Goal: Transaction & Acquisition: Purchase product/service

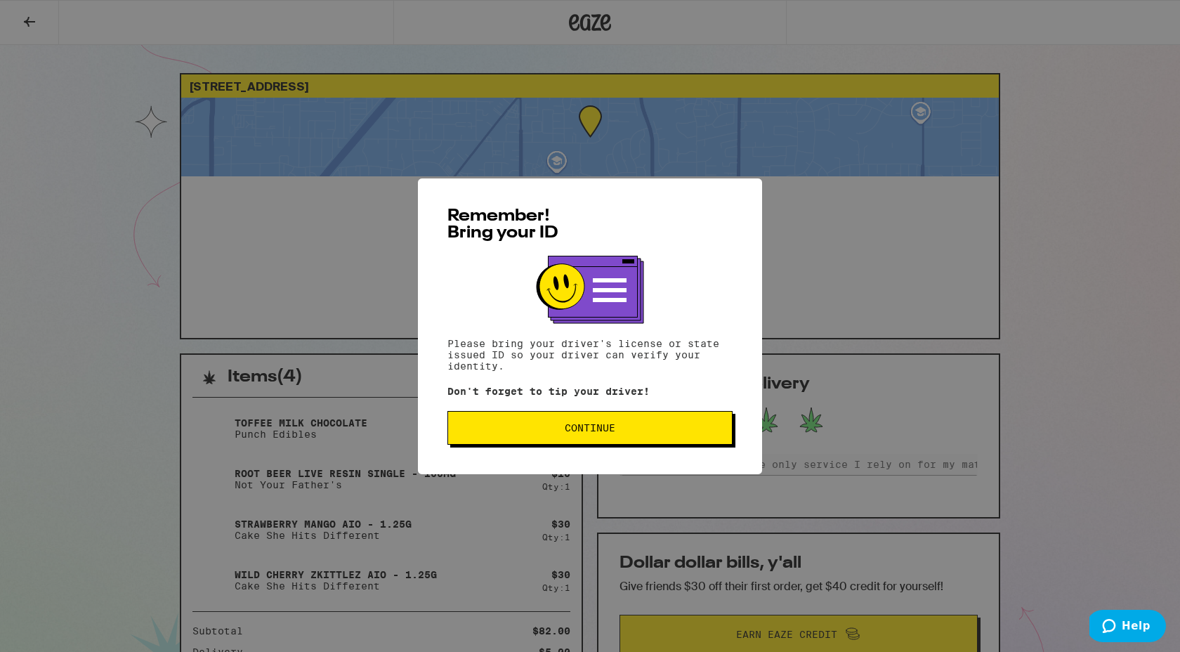
click at [581, 433] on span "Continue" at bounding box center [590, 428] width 51 height 10
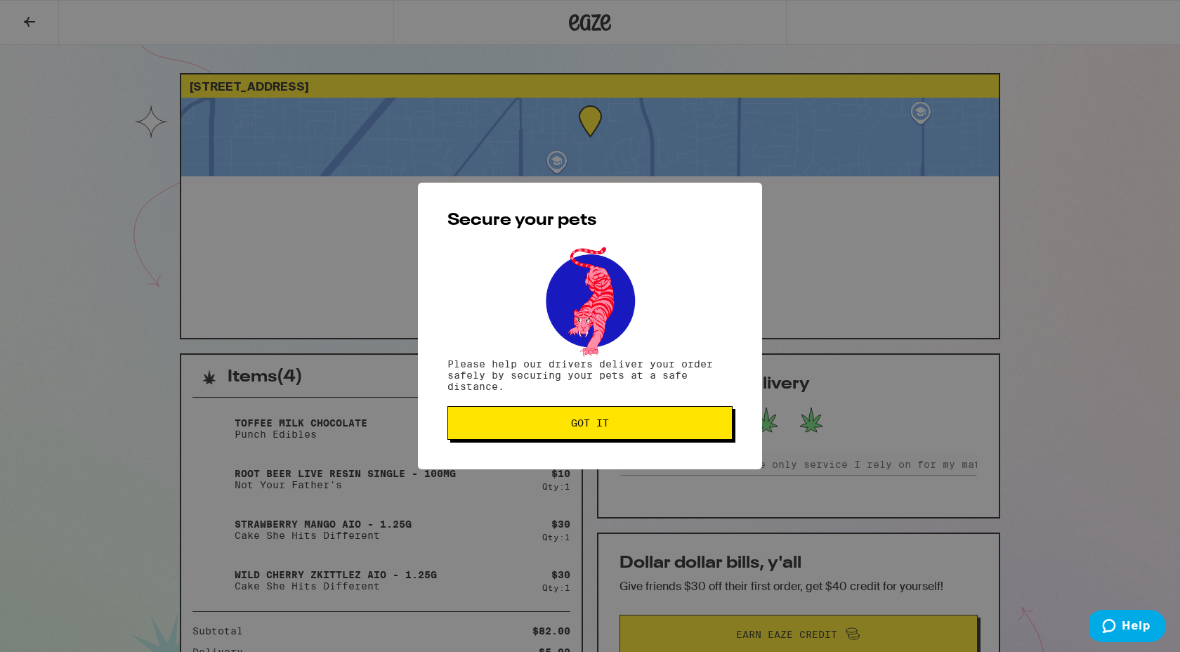
click at [546, 440] on button "Got it" at bounding box center [589, 423] width 285 height 34
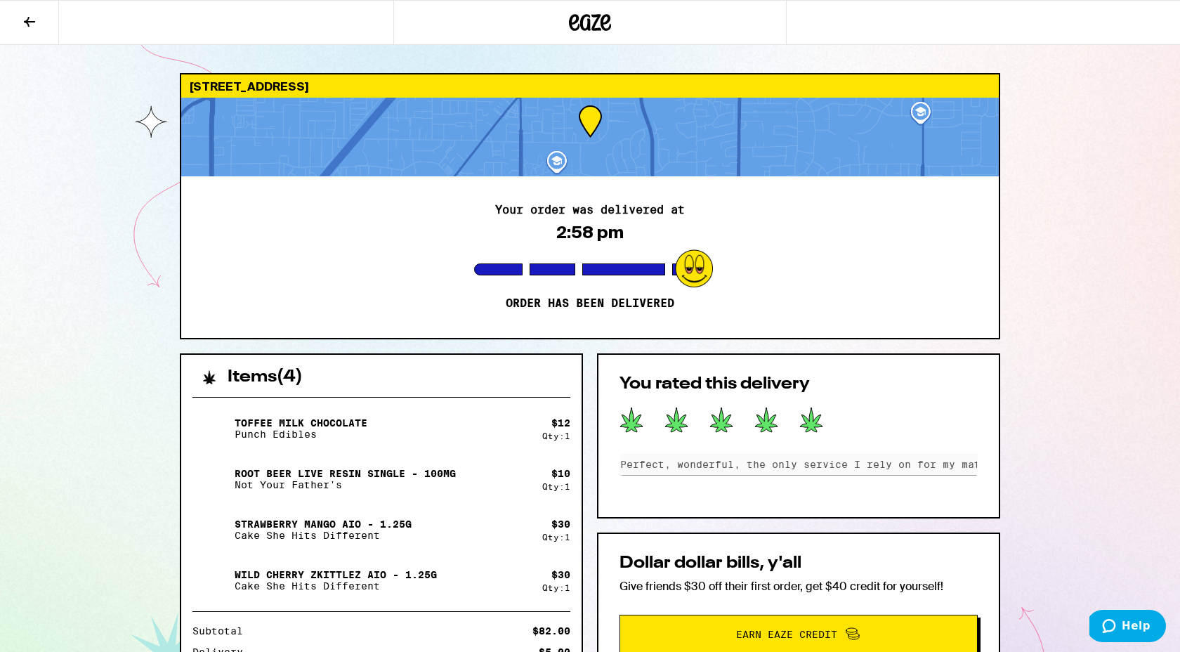
click at [582, 21] on icon at bounding box center [590, 22] width 21 height 17
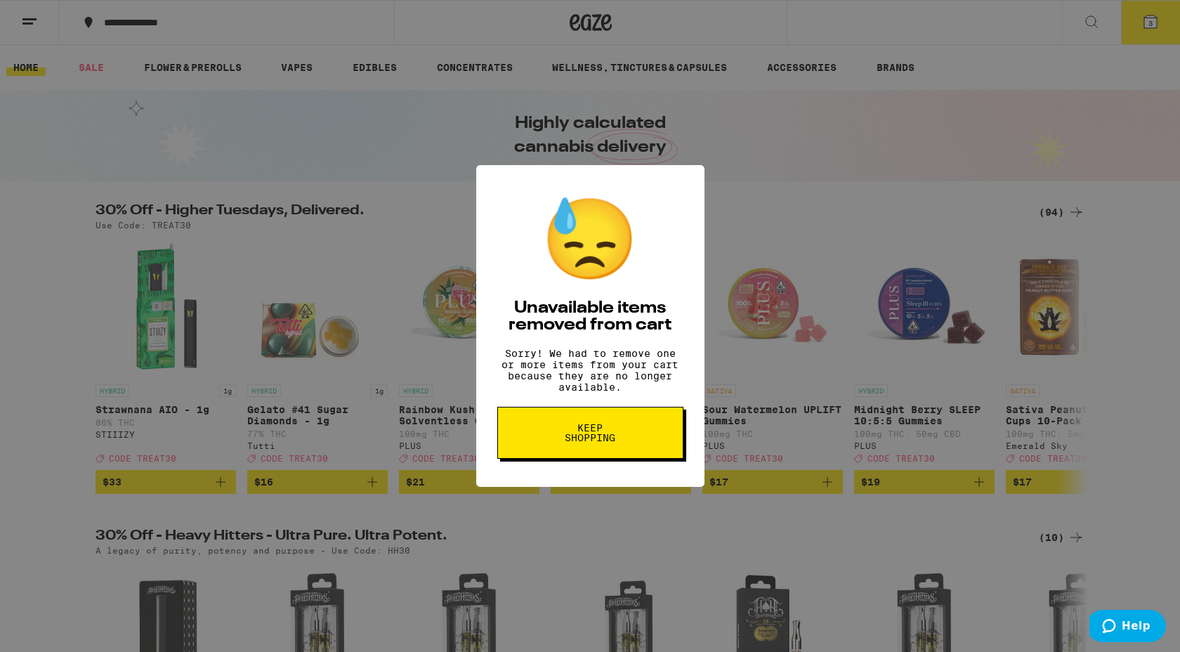
click at [562, 459] on button "Keep Shopping" at bounding box center [590, 433] width 186 height 52
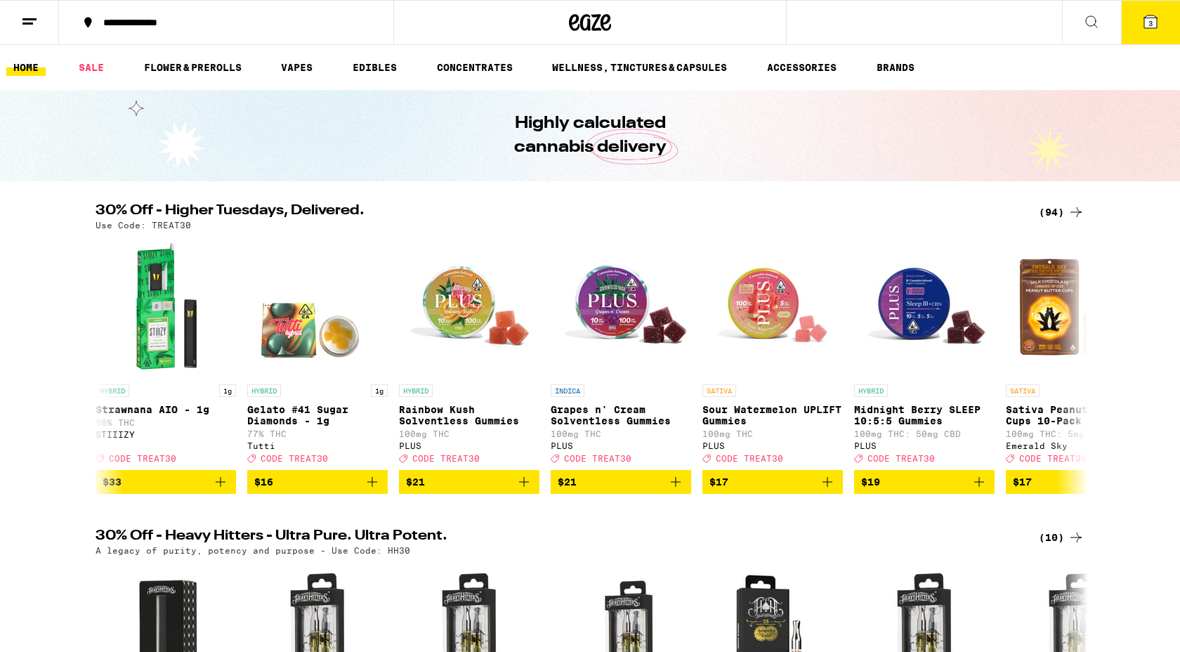
click at [1151, 24] on span "3" at bounding box center [1150, 23] width 4 height 8
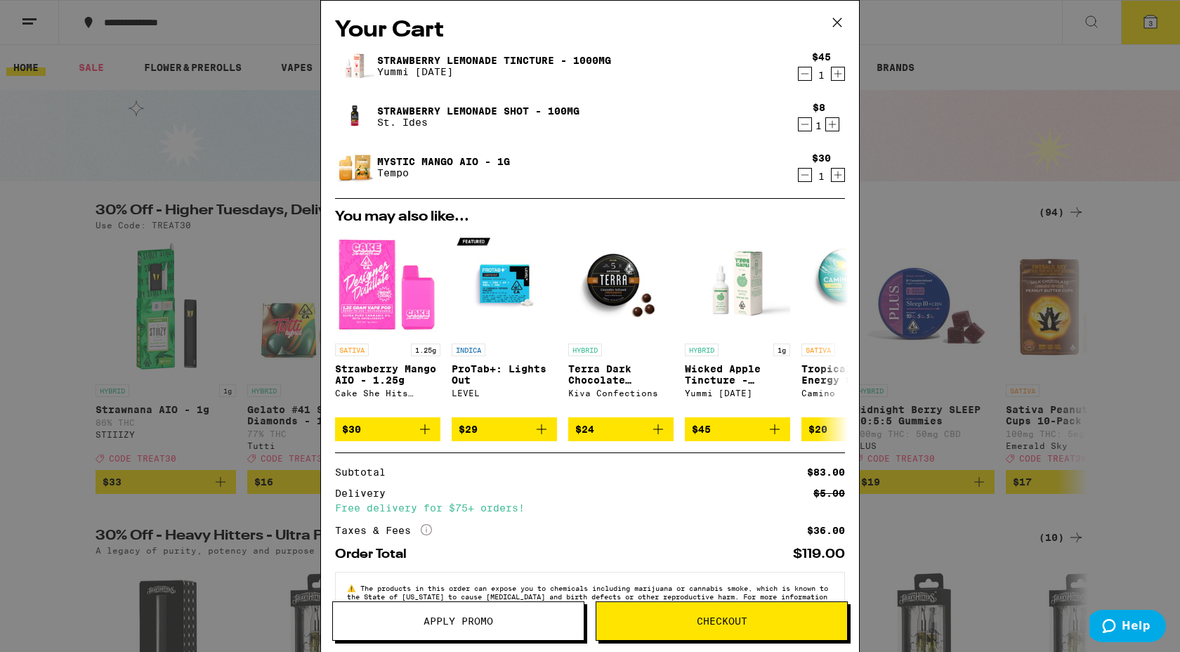
click at [806, 126] on icon "Decrement" at bounding box center [804, 124] width 13 height 17
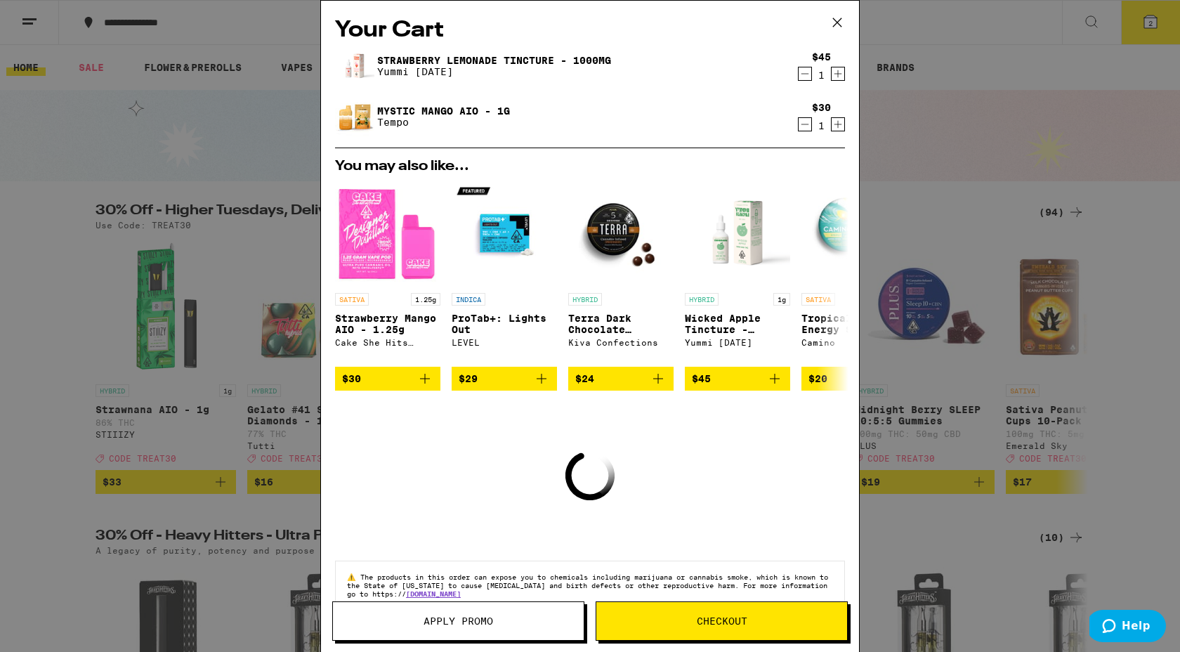
click at [807, 79] on icon "Decrement" at bounding box center [804, 73] width 13 height 17
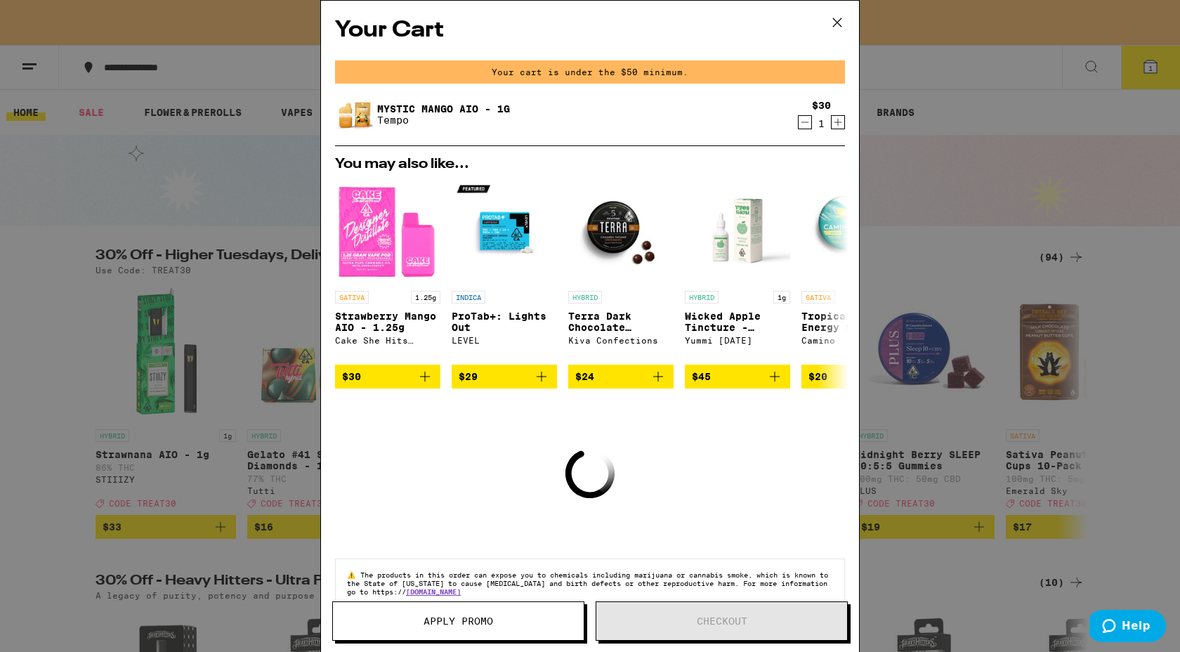
click at [838, 21] on icon at bounding box center [837, 22] width 8 height 8
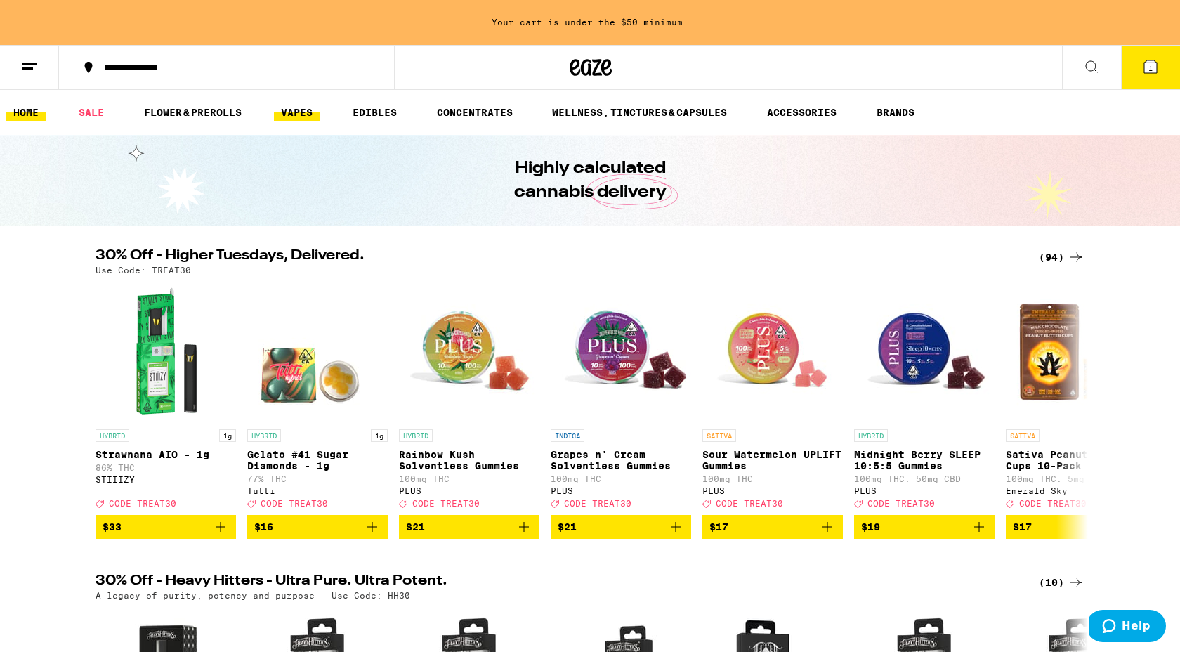
click at [294, 116] on link "VAPES" at bounding box center [297, 112] width 46 height 17
click at [99, 110] on link "SALE" at bounding box center [91, 112] width 39 height 17
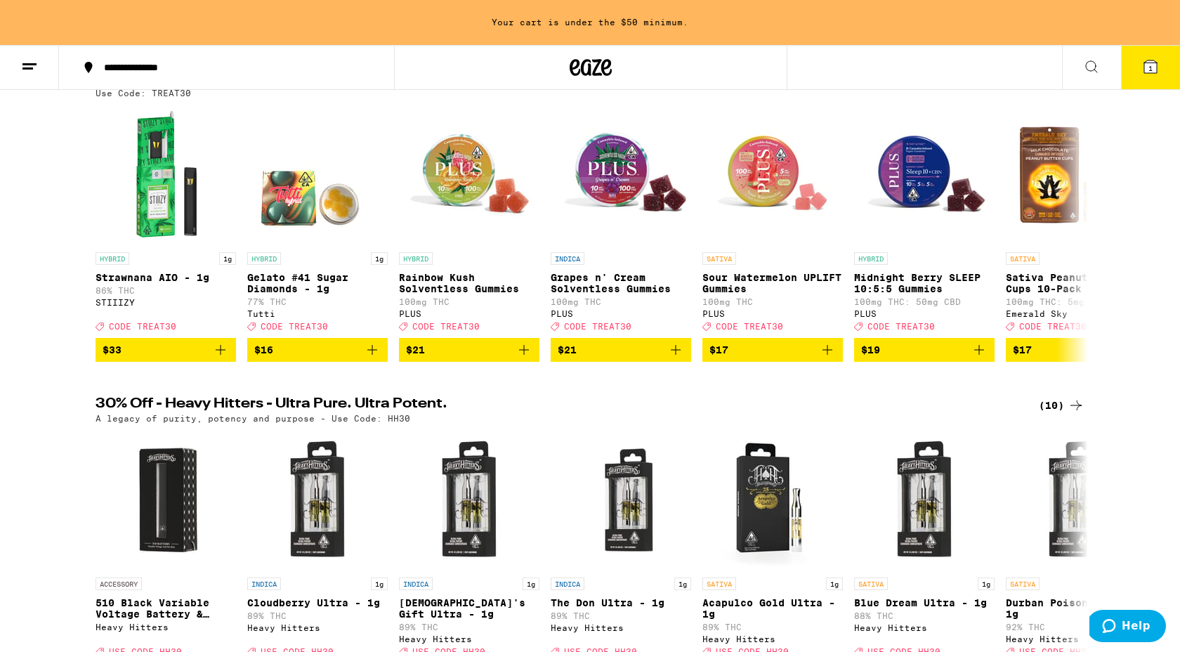
scroll to position [168, 0]
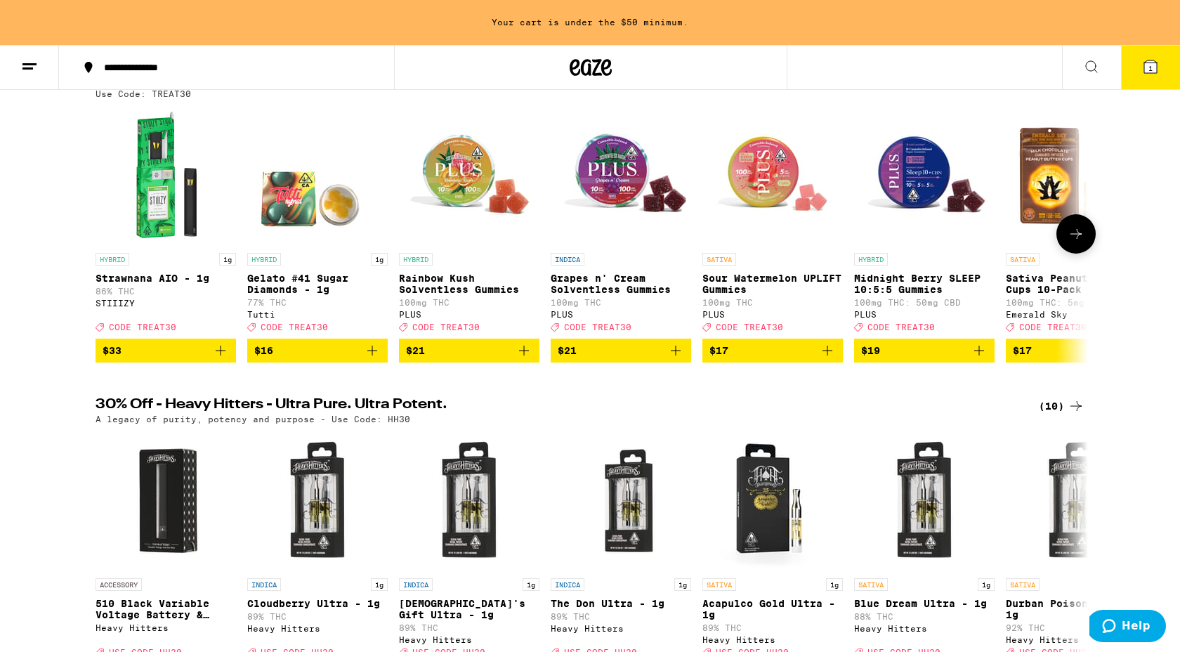
click at [171, 173] on img "Open page for Strawnana AIO - 1g from STIIIZY" at bounding box center [165, 175] width 140 height 140
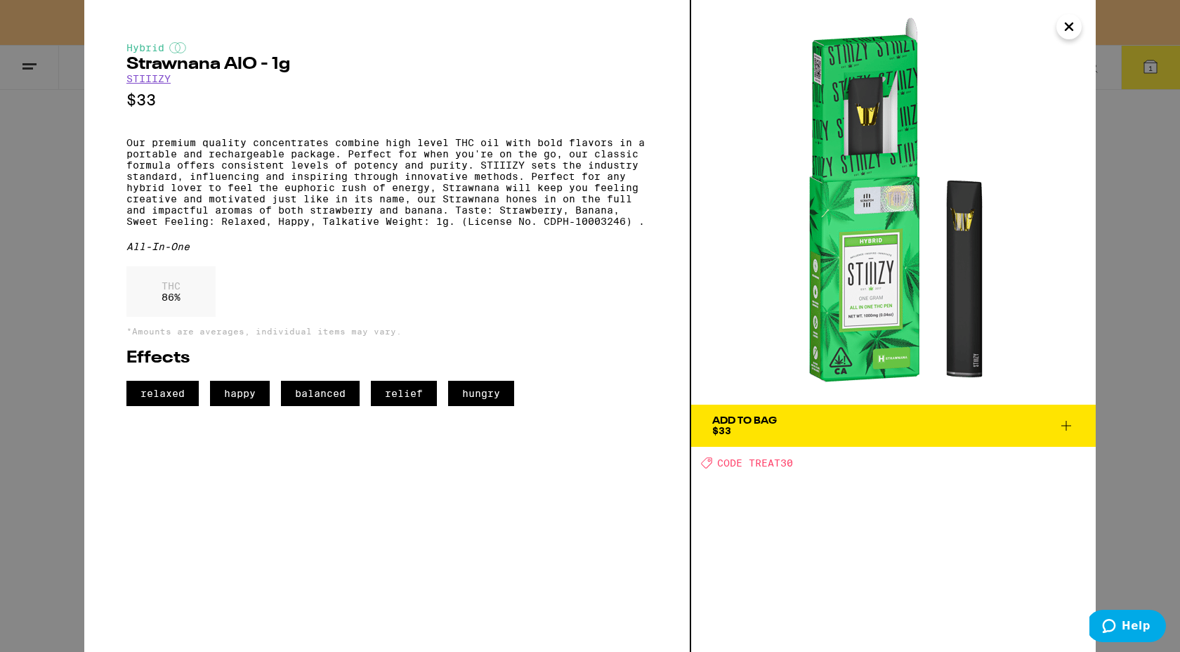
click at [749, 422] on div "Add To Bag" at bounding box center [744, 421] width 65 height 10
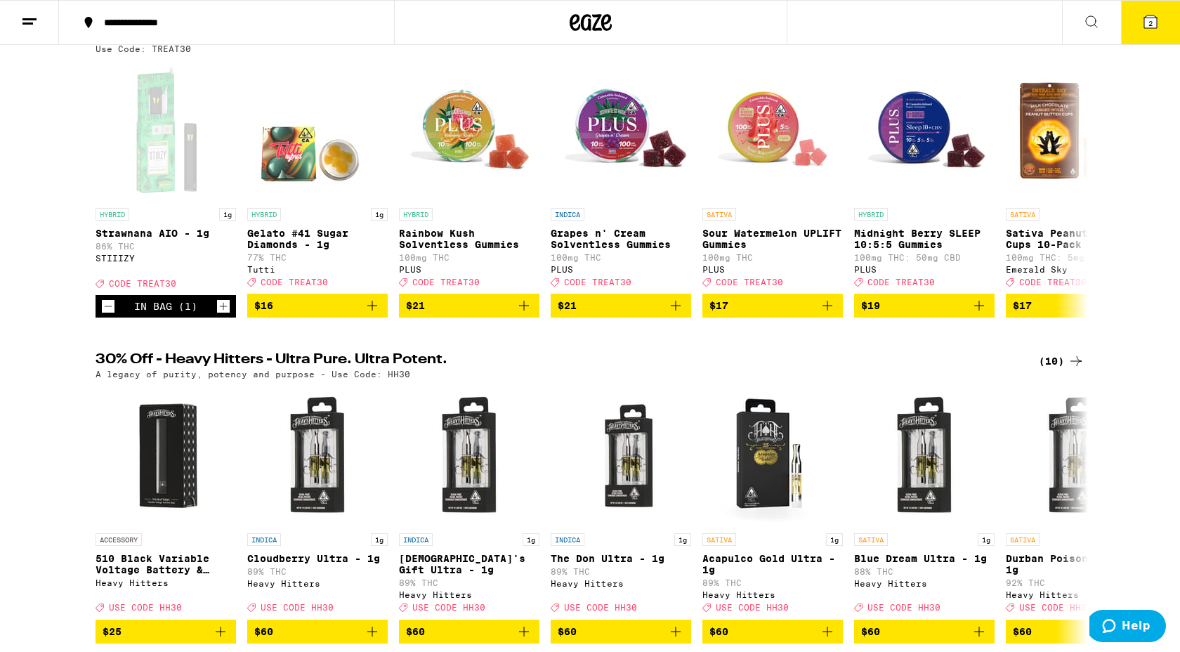
scroll to position [123, 0]
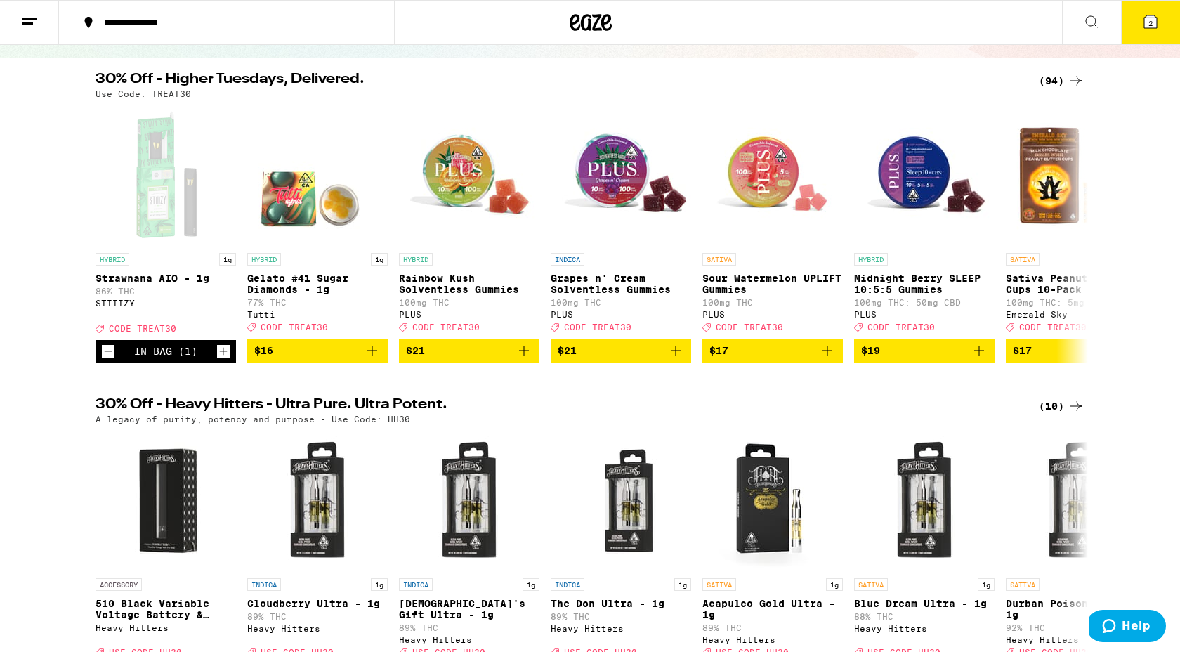
click at [1066, 79] on div "(94)" at bounding box center [1062, 80] width 46 height 17
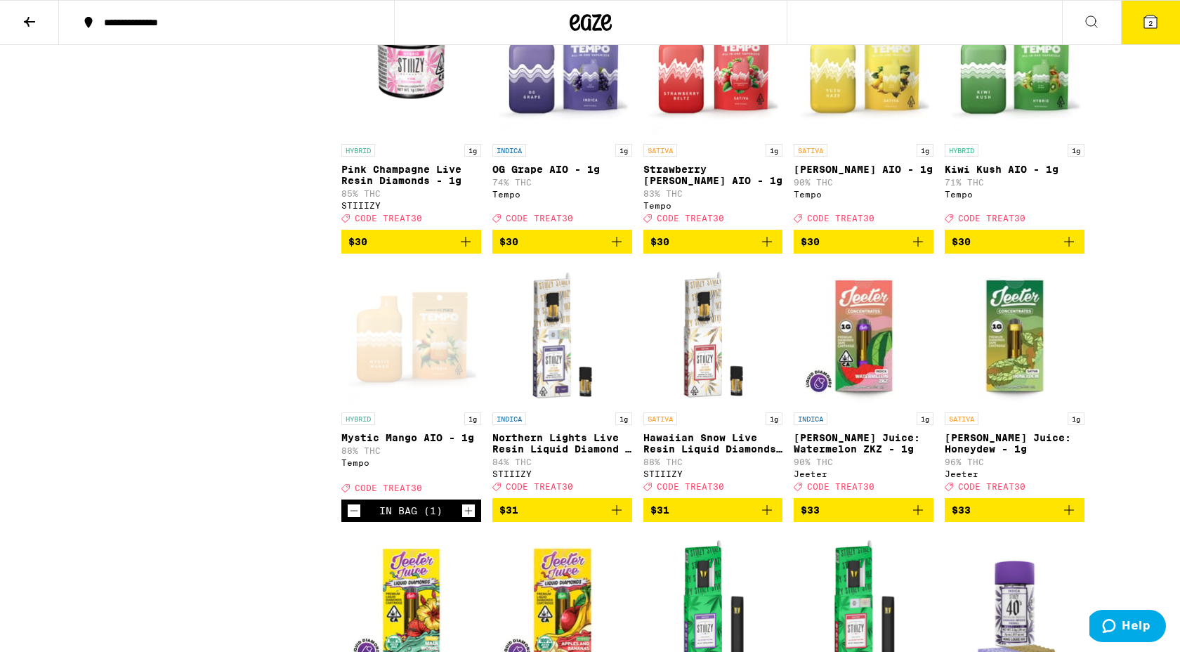
scroll to position [3144, 0]
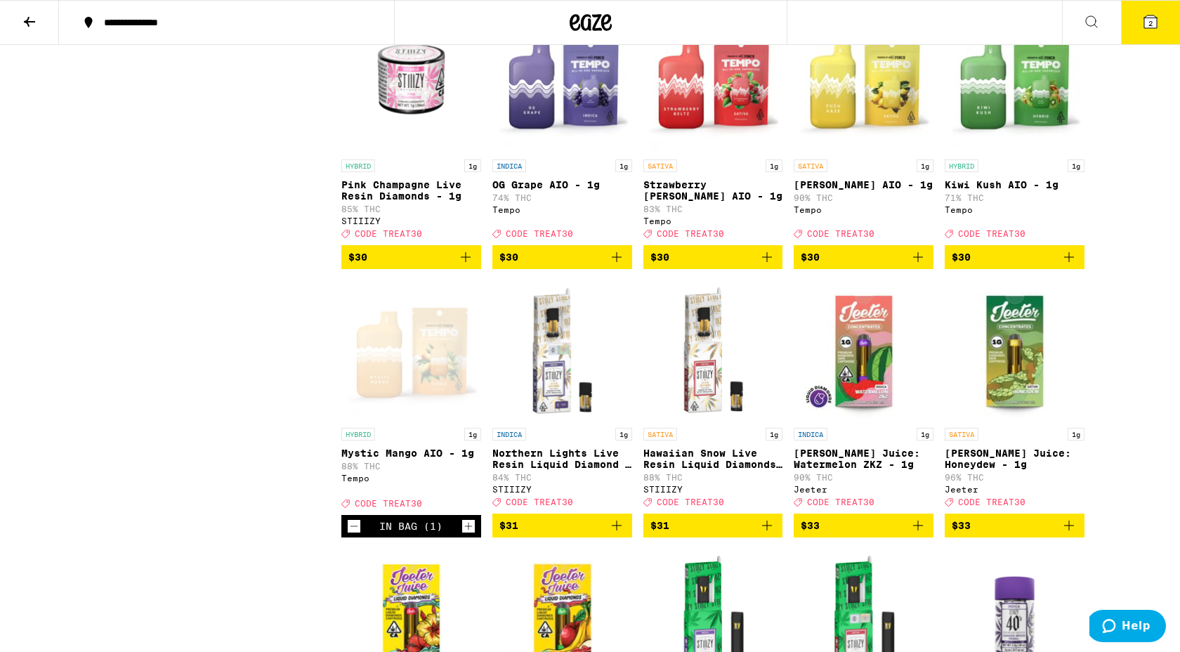
click at [763, 265] on icon "Add to bag" at bounding box center [766, 257] width 17 height 17
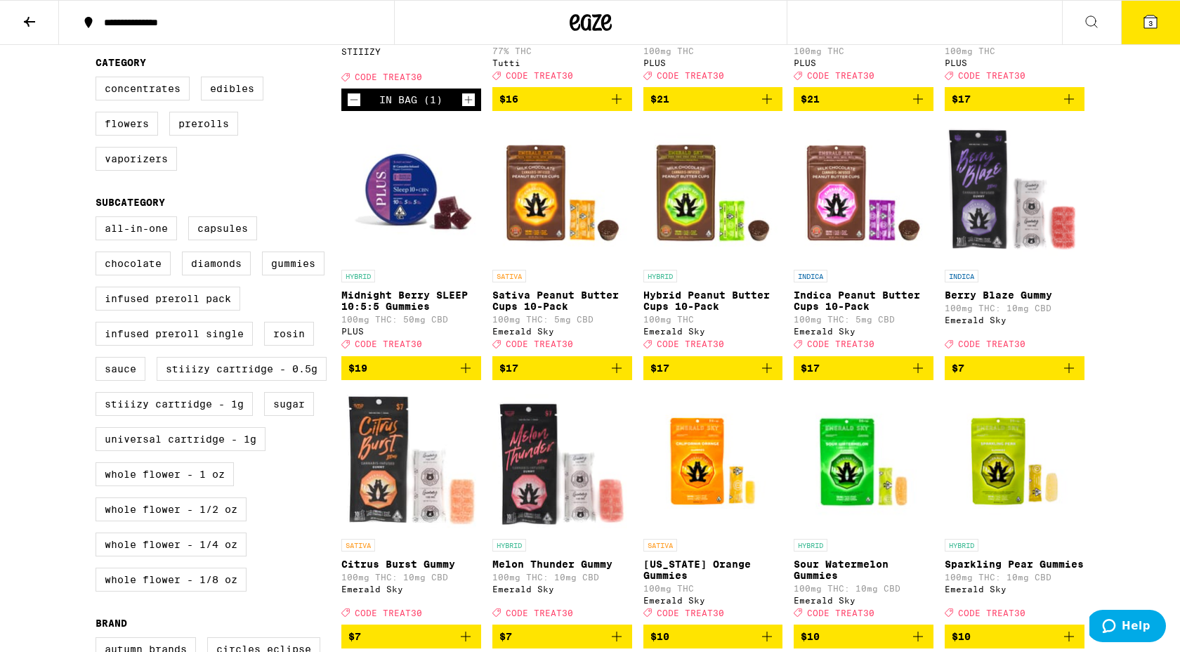
scroll to position [350, 0]
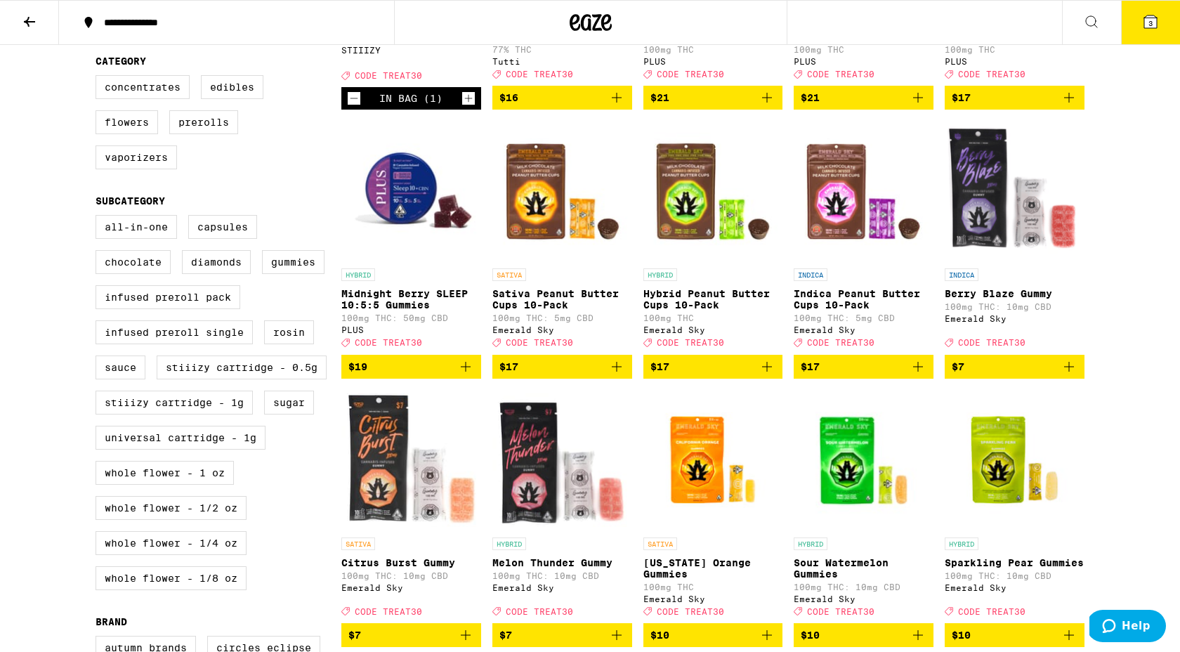
click at [534, 192] on img "Open page for Sativa Peanut Butter Cups 10-Pack from Emerald Sky" at bounding box center [562, 191] width 140 height 140
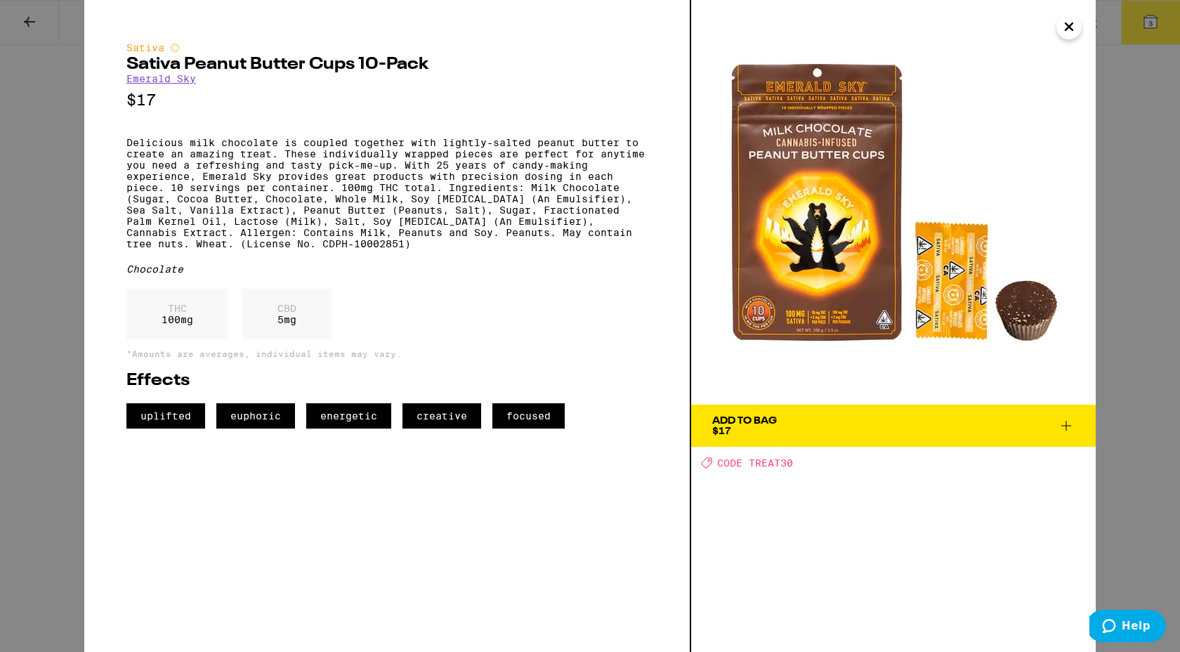
click at [1062, 27] on icon "Close" at bounding box center [1068, 26] width 17 height 21
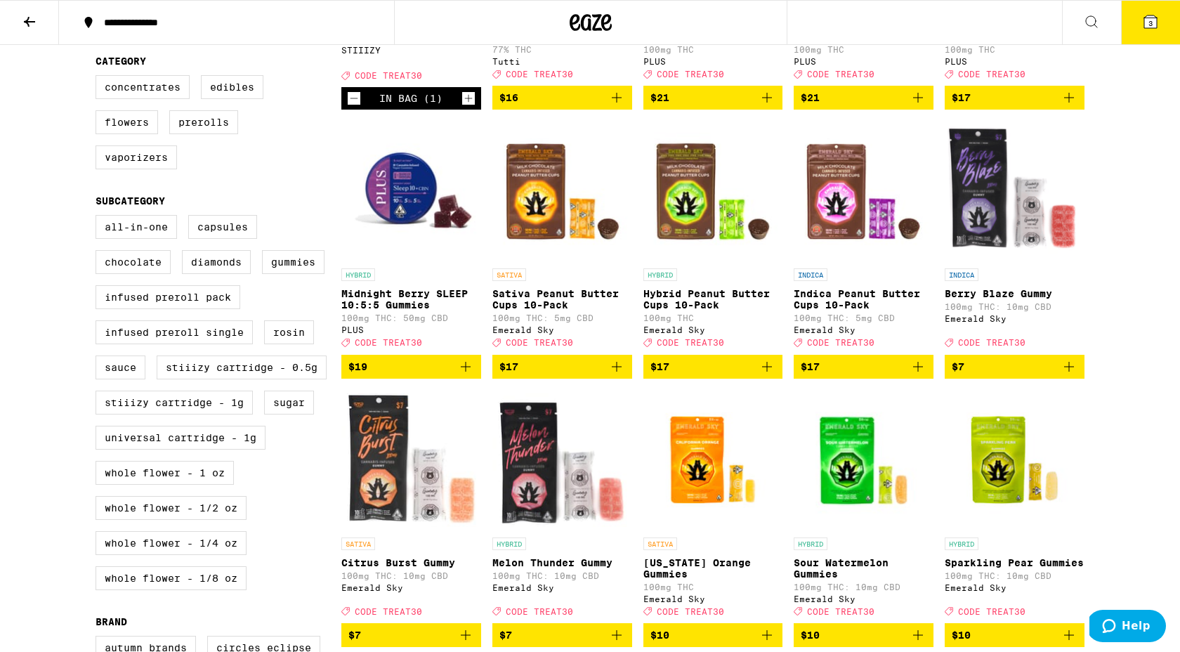
click at [623, 375] on icon "Add to bag" at bounding box center [616, 366] width 17 height 17
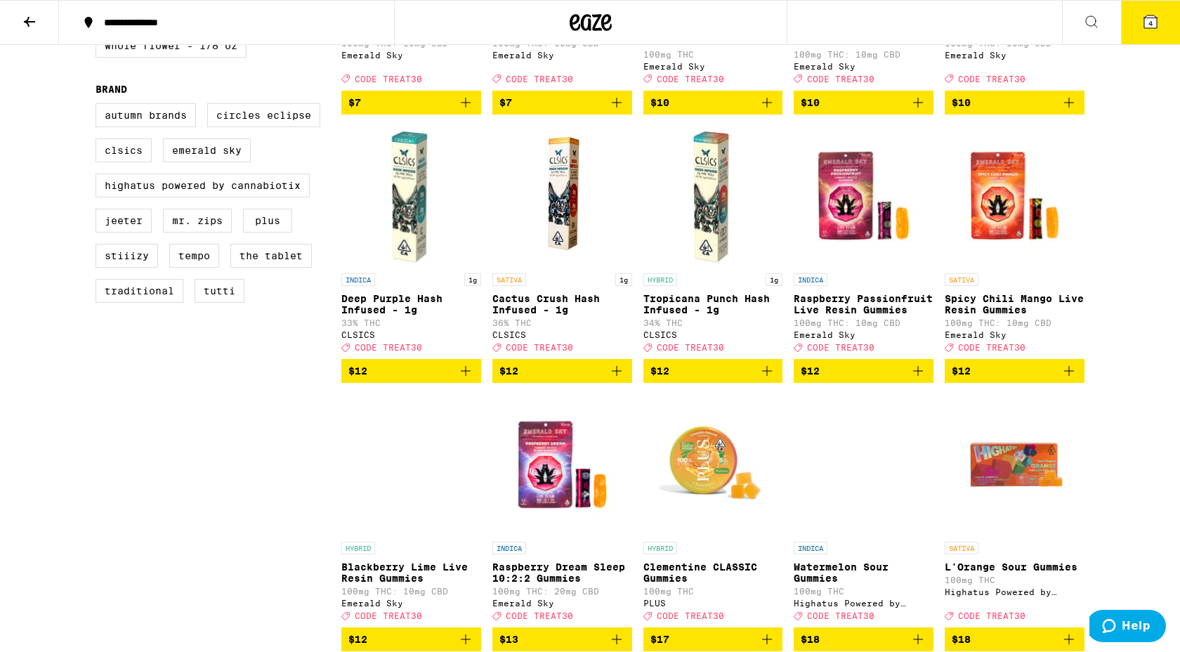
scroll to position [883, 0]
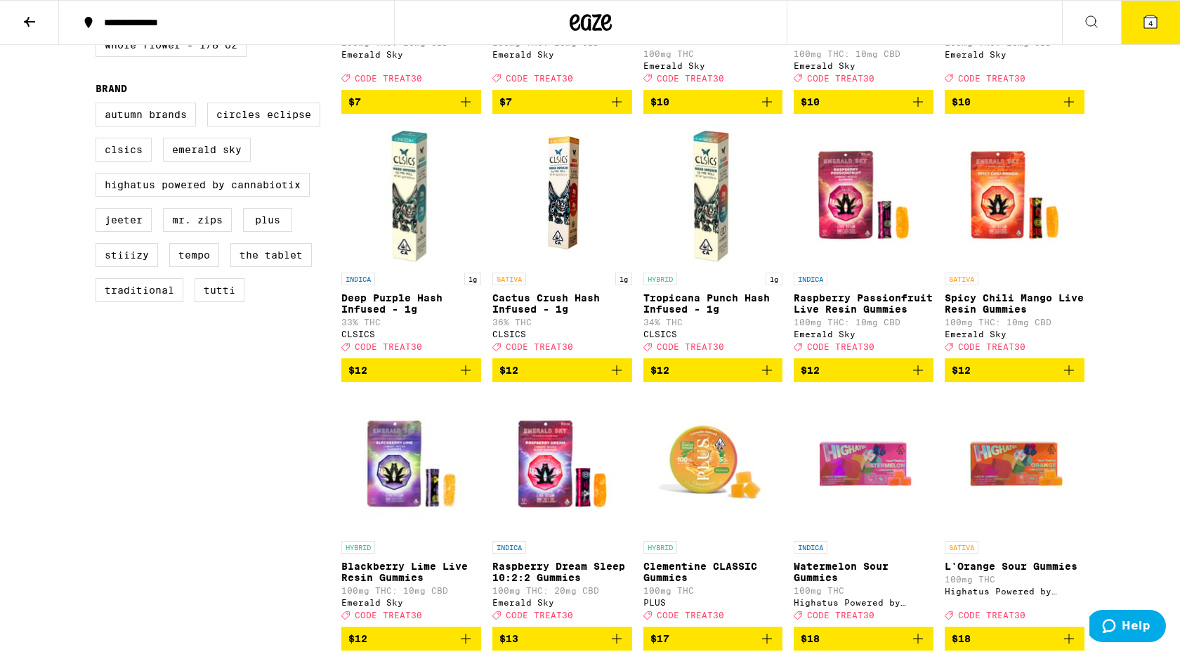
click at [554, 204] on img "Open page for Cactus Crush Hash Infused - 1g from CLSICS" at bounding box center [562, 195] width 94 height 140
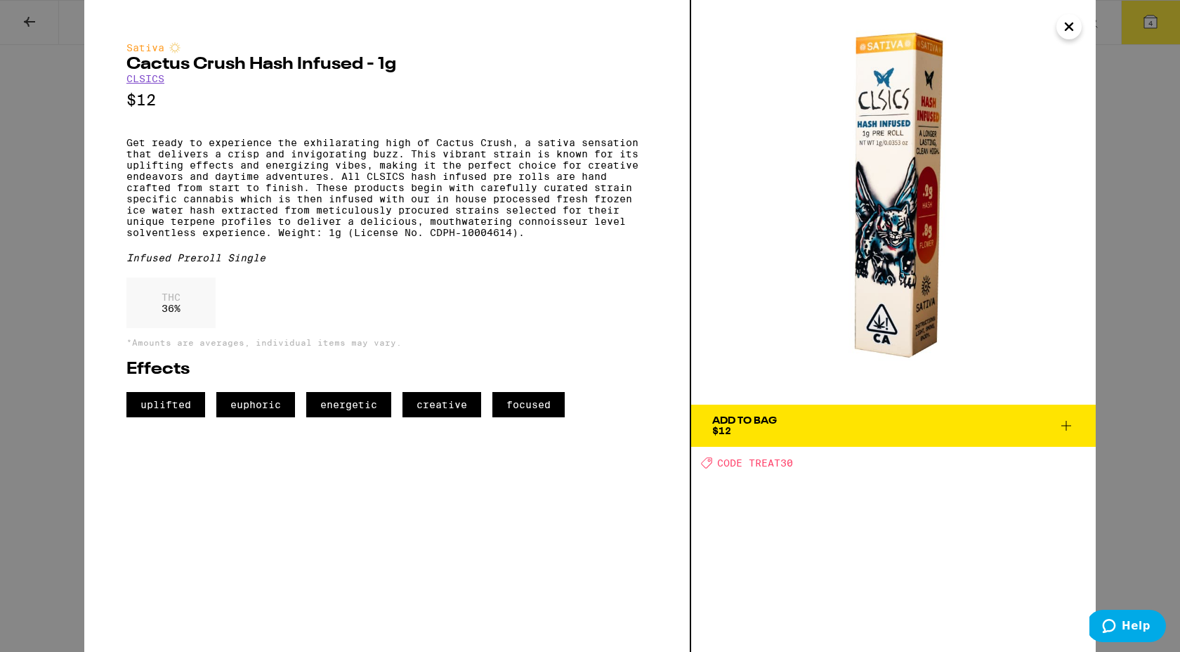
click at [1065, 27] on icon "Close" at bounding box center [1068, 26] width 17 height 21
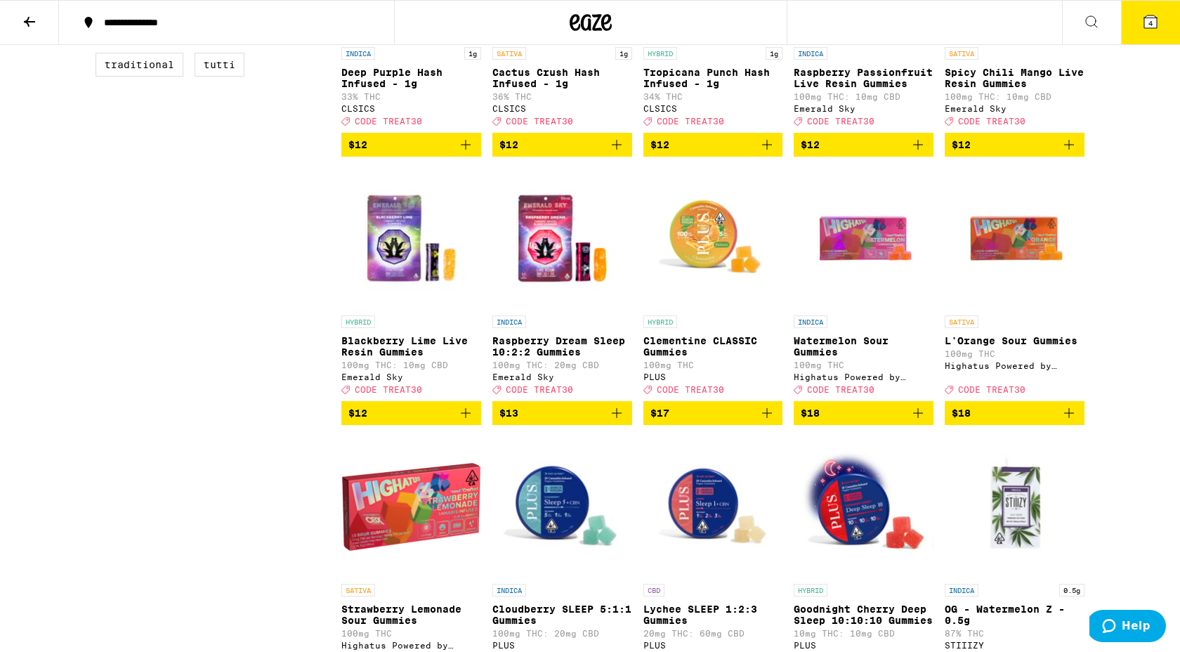
scroll to position [1103, 0]
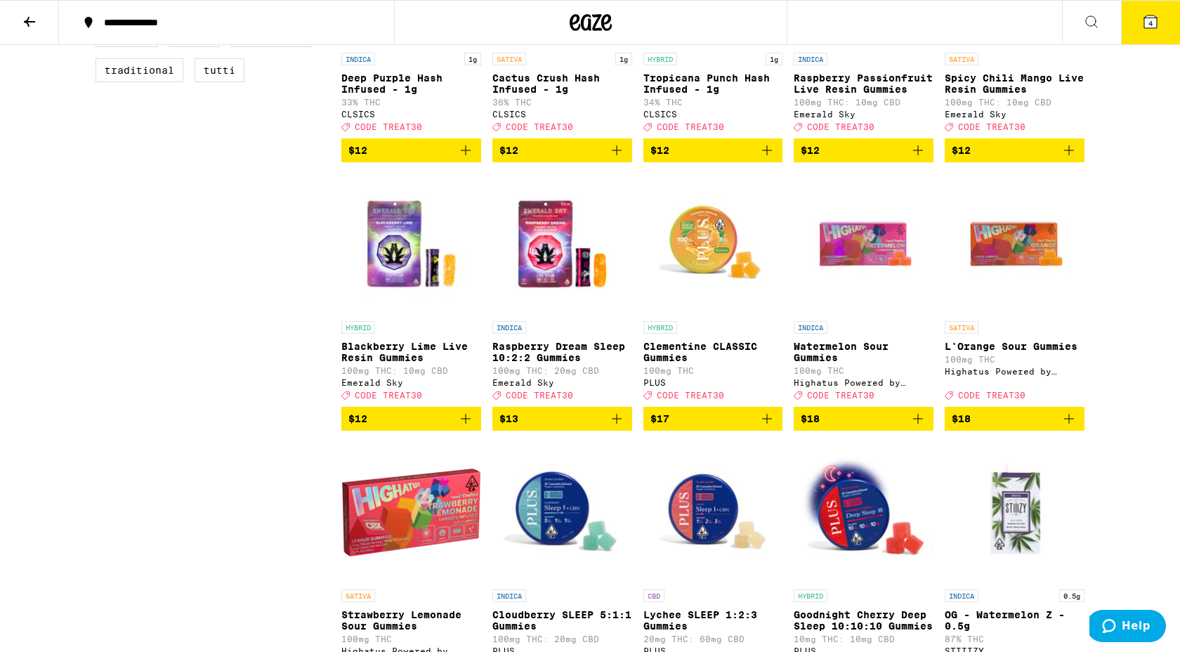
click at [1142, 22] on icon at bounding box center [1150, 21] width 17 height 17
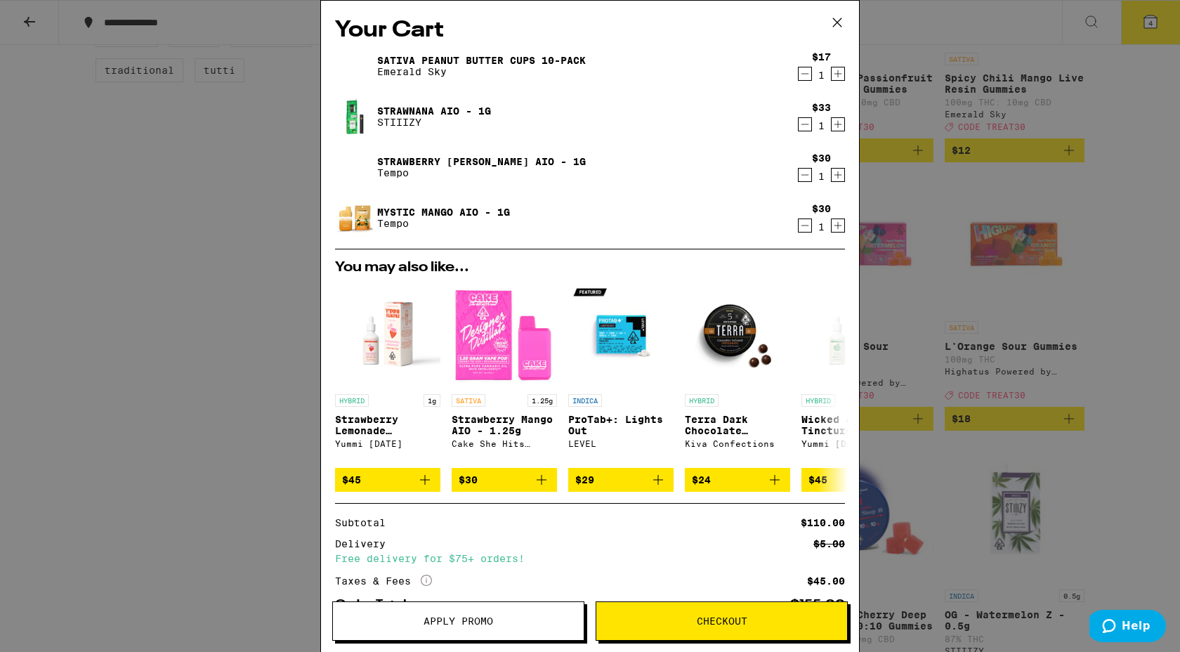
click at [432, 621] on span "Apply Promo" at bounding box center [458, 621] width 70 height 10
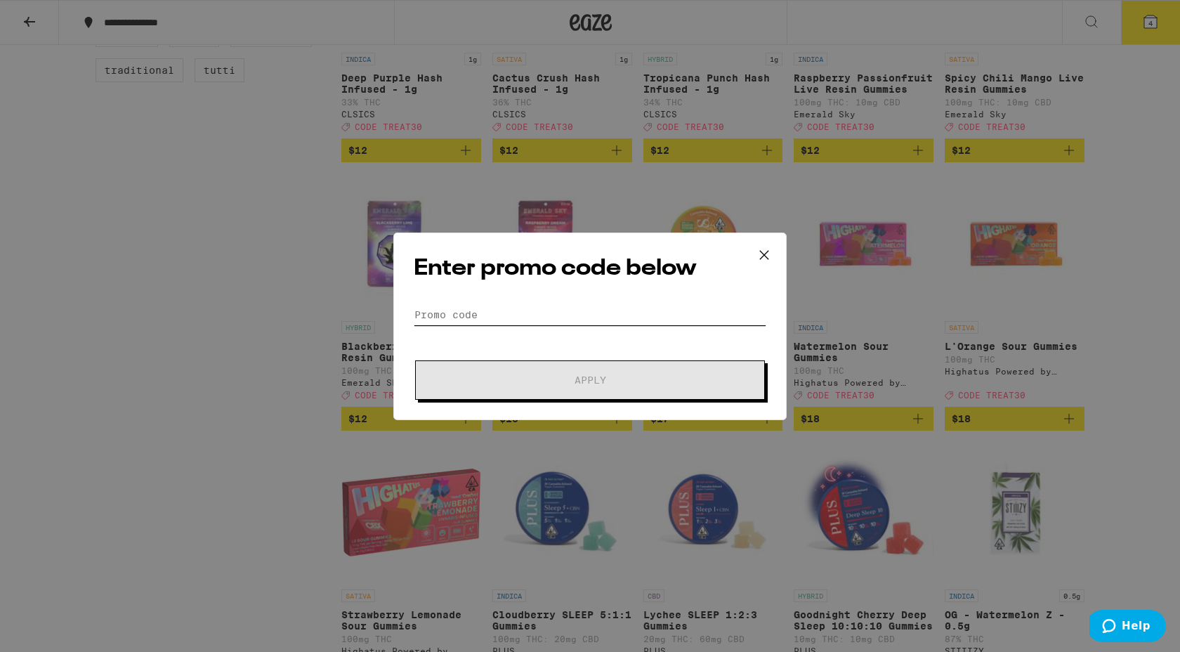
click at [494, 312] on input "Promo Code" at bounding box center [590, 314] width 352 height 21
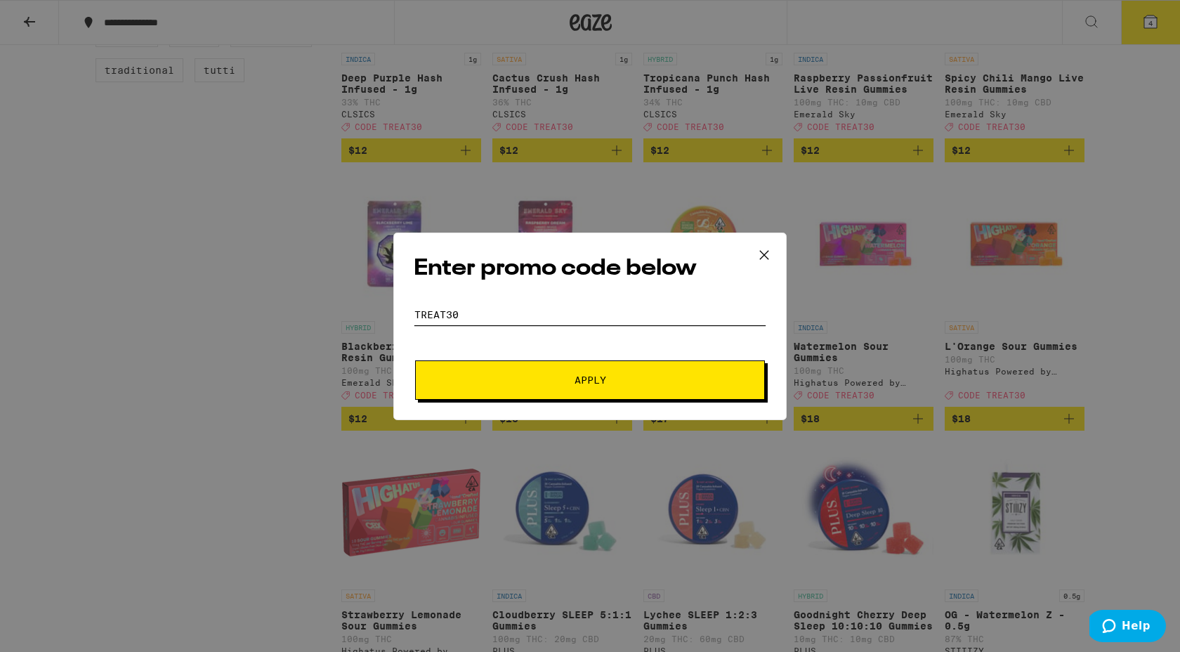
type input "treat30"
click at [632, 387] on button "Apply" at bounding box center [590, 379] width 350 height 39
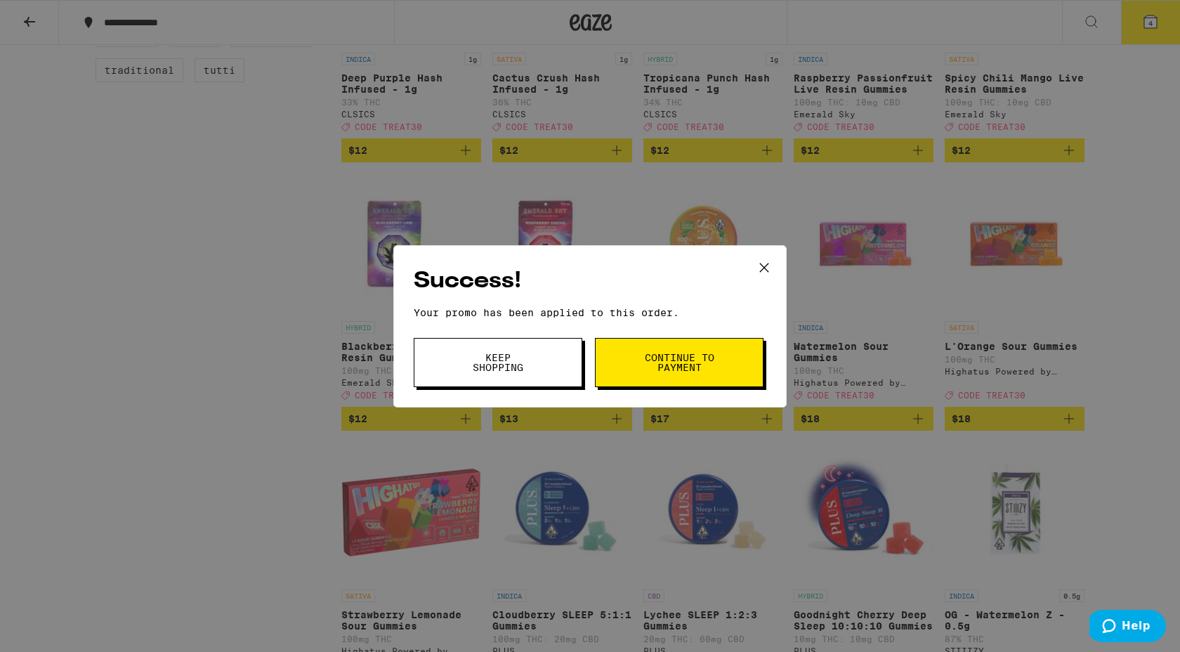
click at [522, 365] on span "Keep Shopping" at bounding box center [498, 362] width 72 height 20
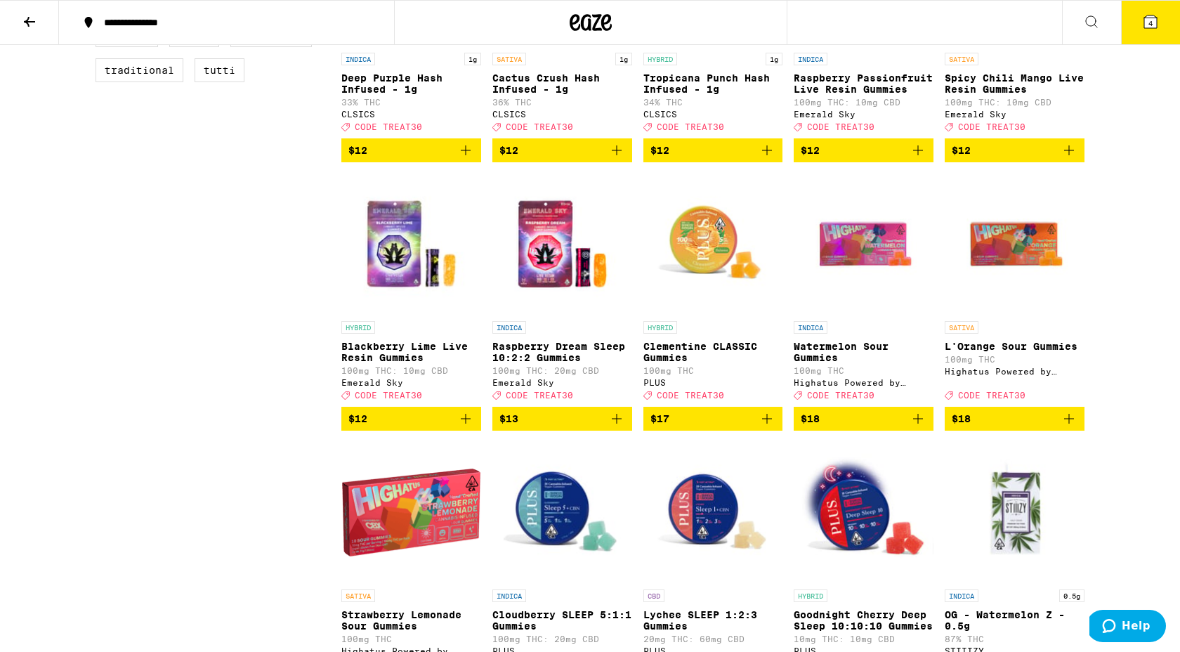
click at [1157, 30] on button "4" at bounding box center [1150, 23] width 59 height 44
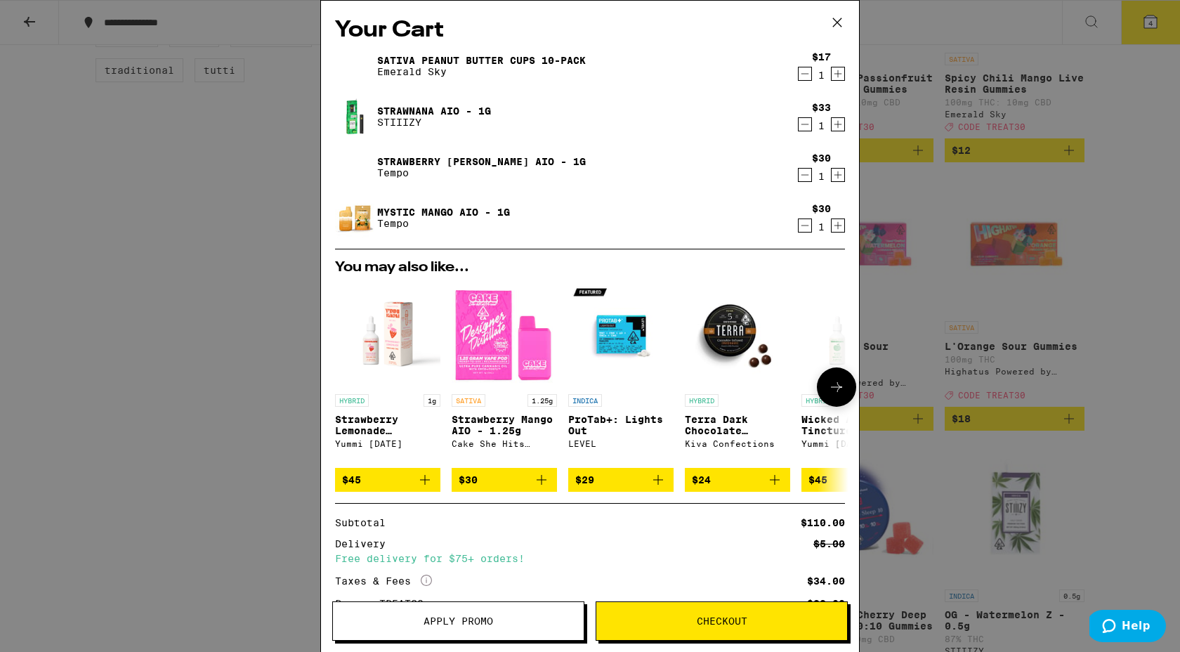
click at [655, 485] on icon "Add to bag" at bounding box center [658, 480] width 10 height 10
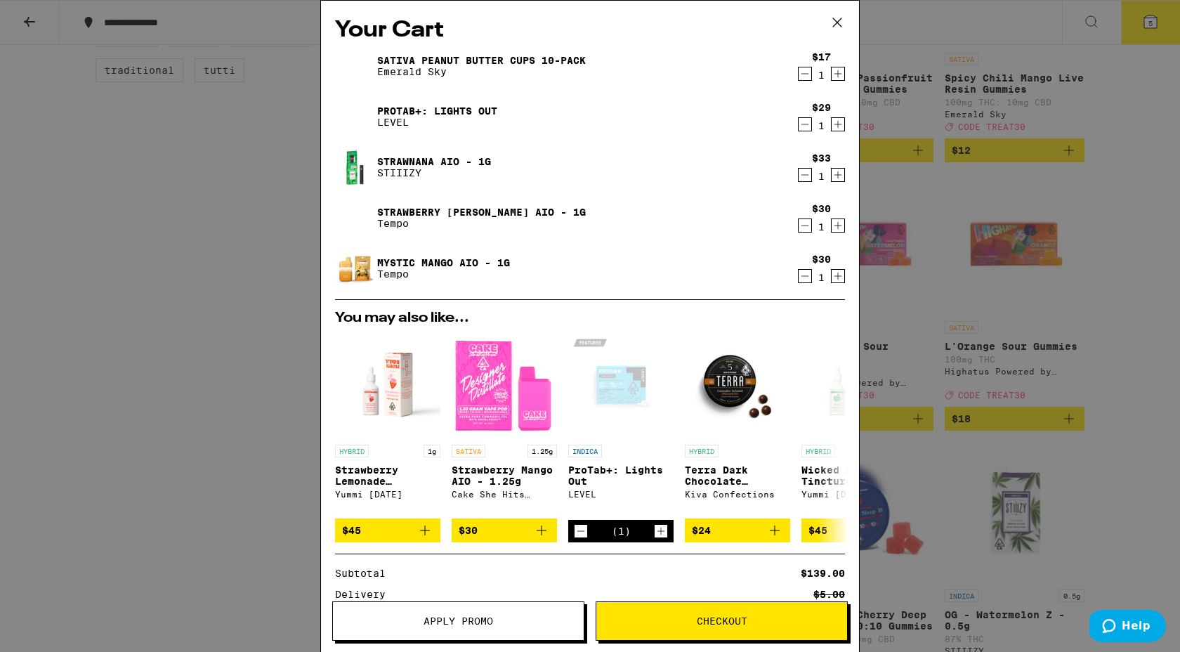
click at [843, 13] on icon at bounding box center [836, 22] width 21 height 21
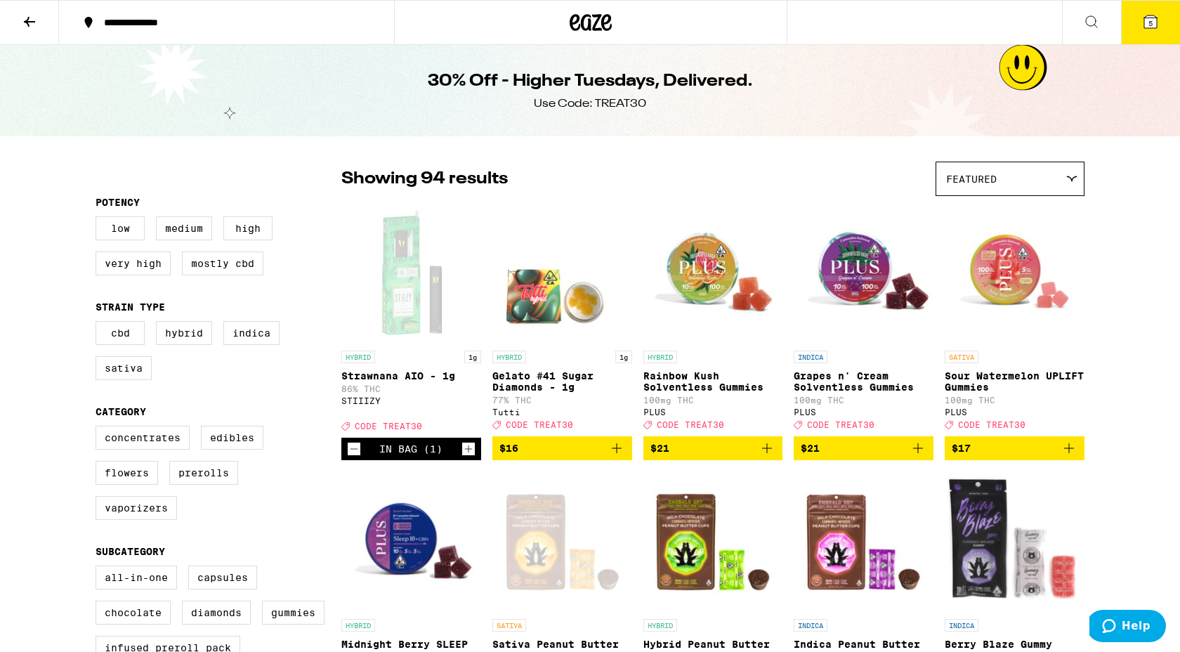
click at [22, 20] on icon at bounding box center [29, 21] width 17 height 17
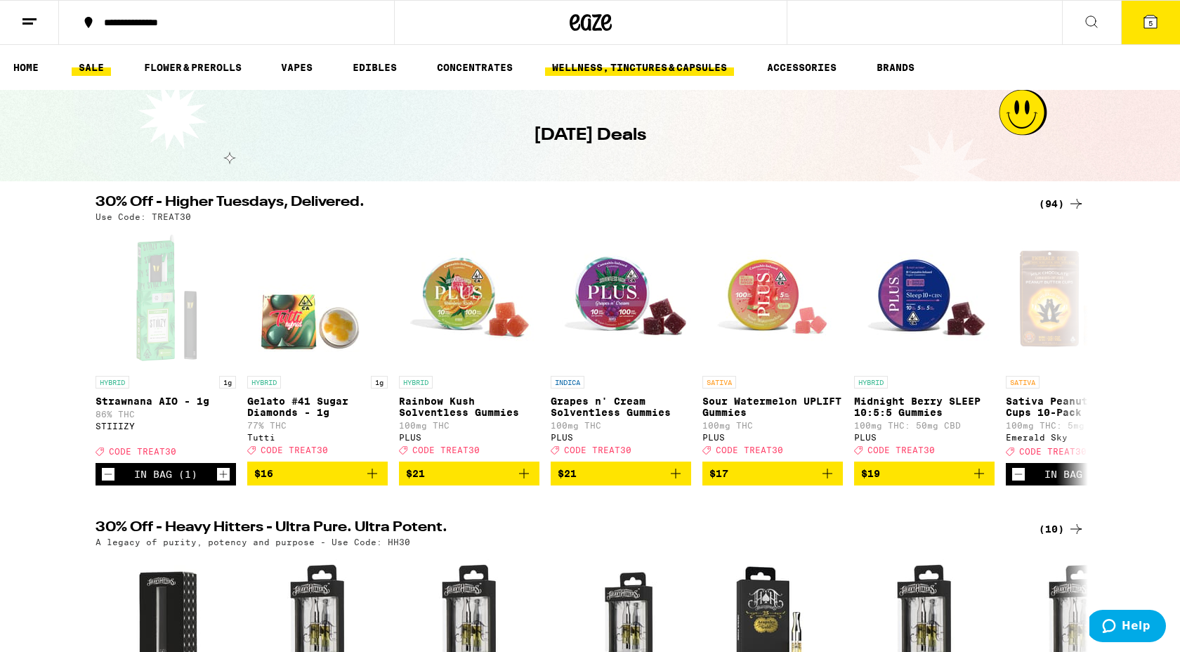
click at [661, 69] on link "WELLNESS, TINCTURES & CAPSULES" at bounding box center [639, 67] width 189 height 17
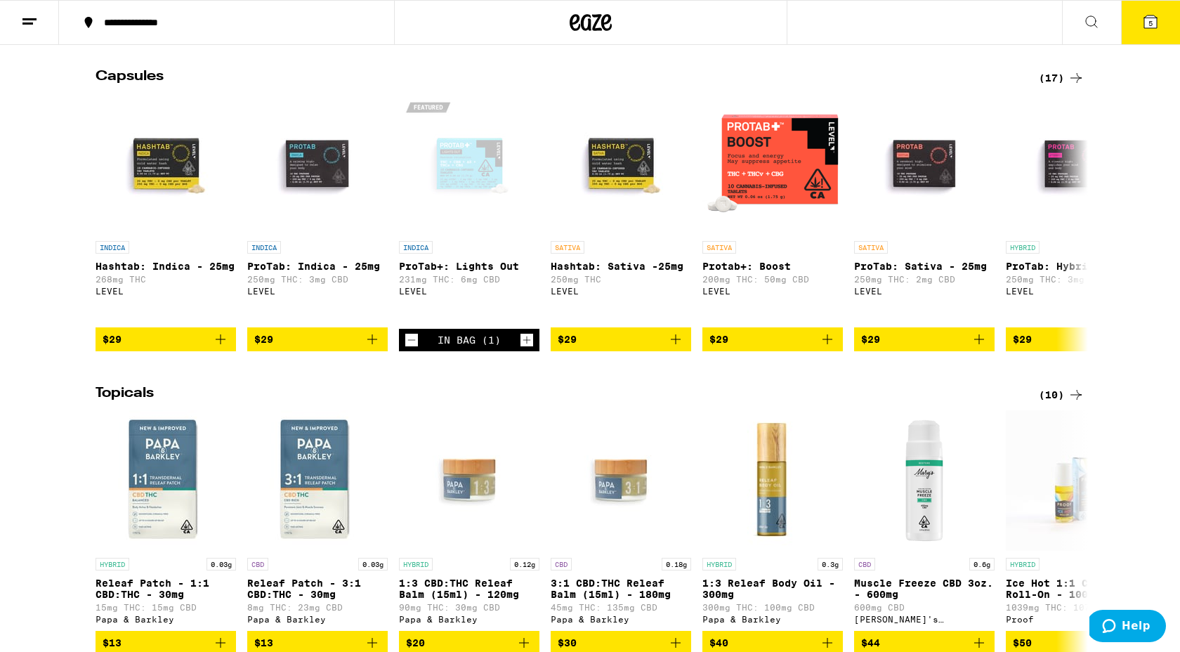
scroll to position [1069, 0]
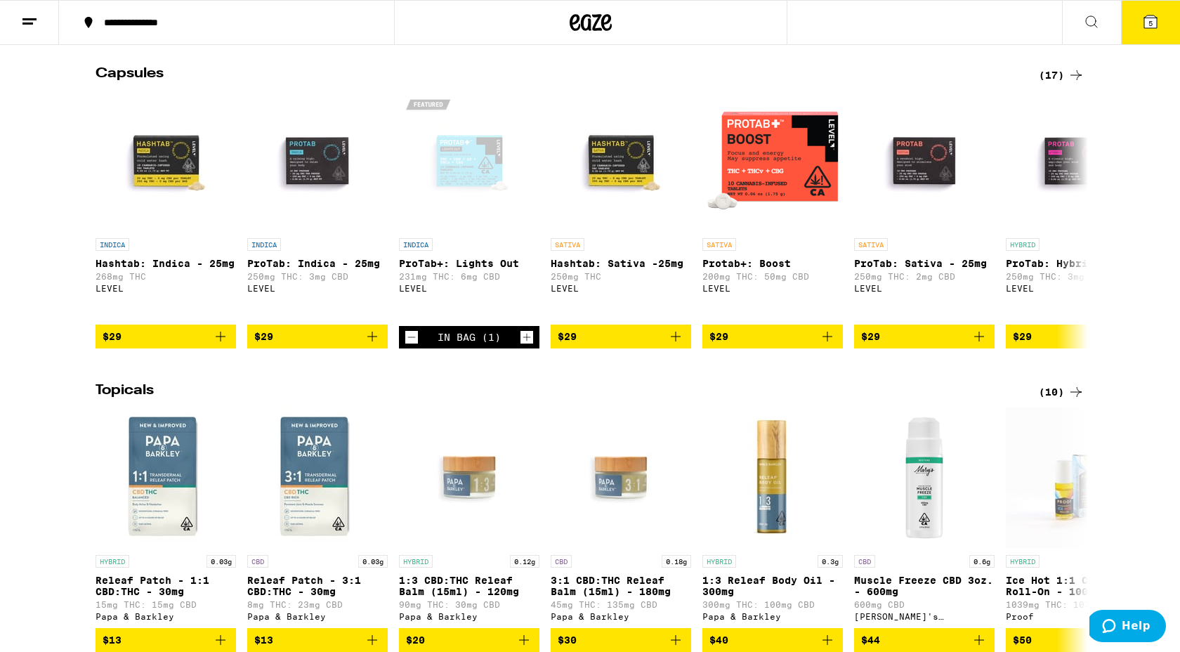
click at [1076, 80] on icon at bounding box center [1075, 75] width 11 height 10
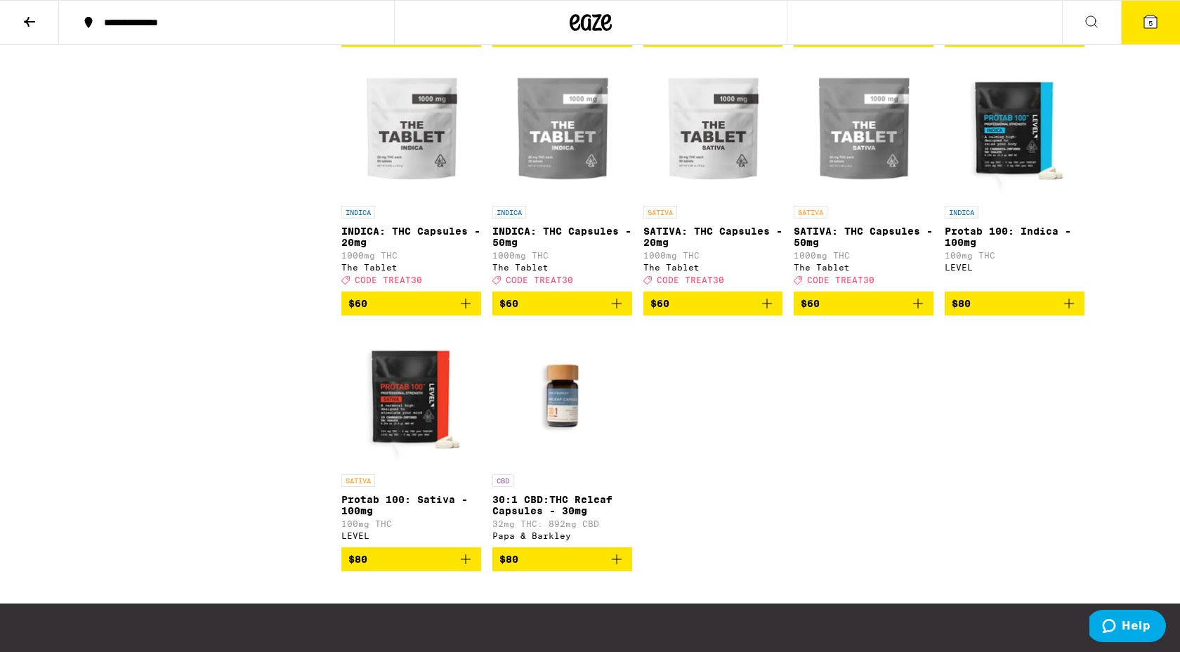
scroll to position [646, 0]
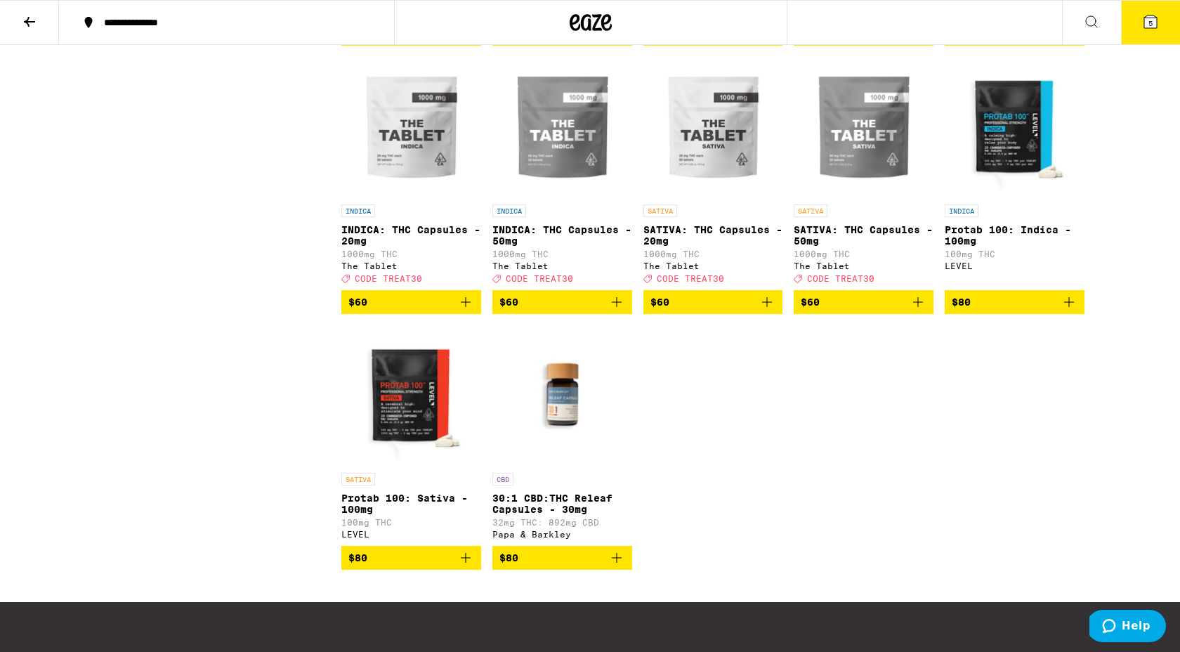
click at [389, 421] on img "Open page for Protab 100: Sativa - 100mg from LEVEL" at bounding box center [411, 395] width 140 height 140
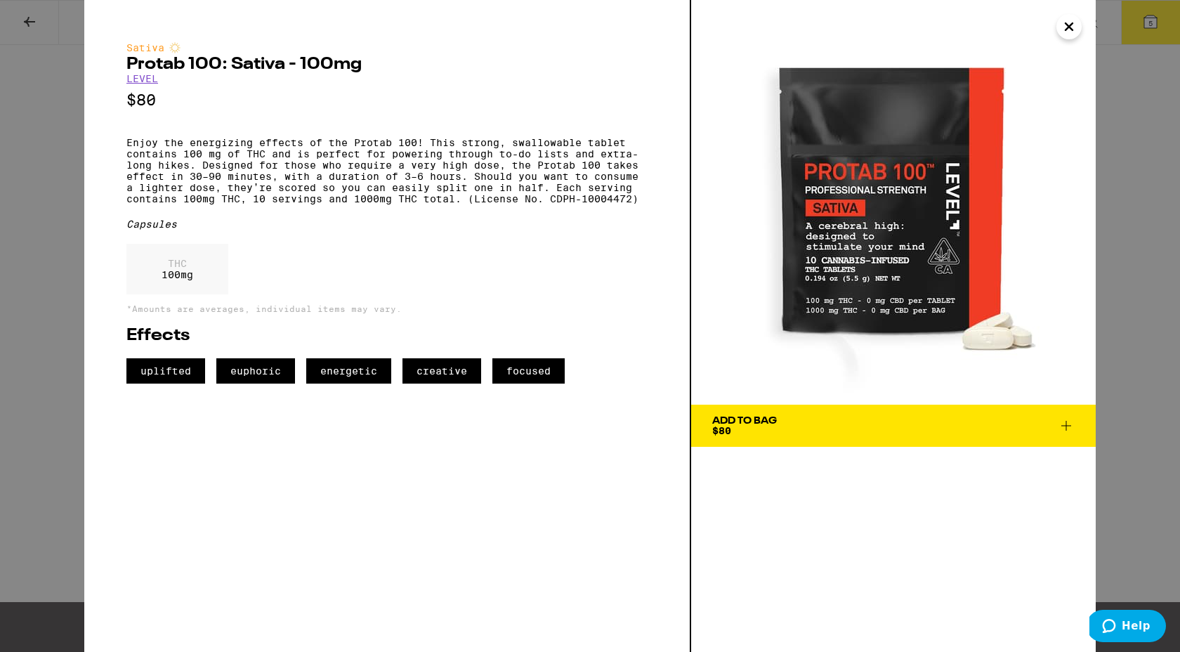
click at [1069, 30] on icon "Close" at bounding box center [1068, 26] width 17 height 21
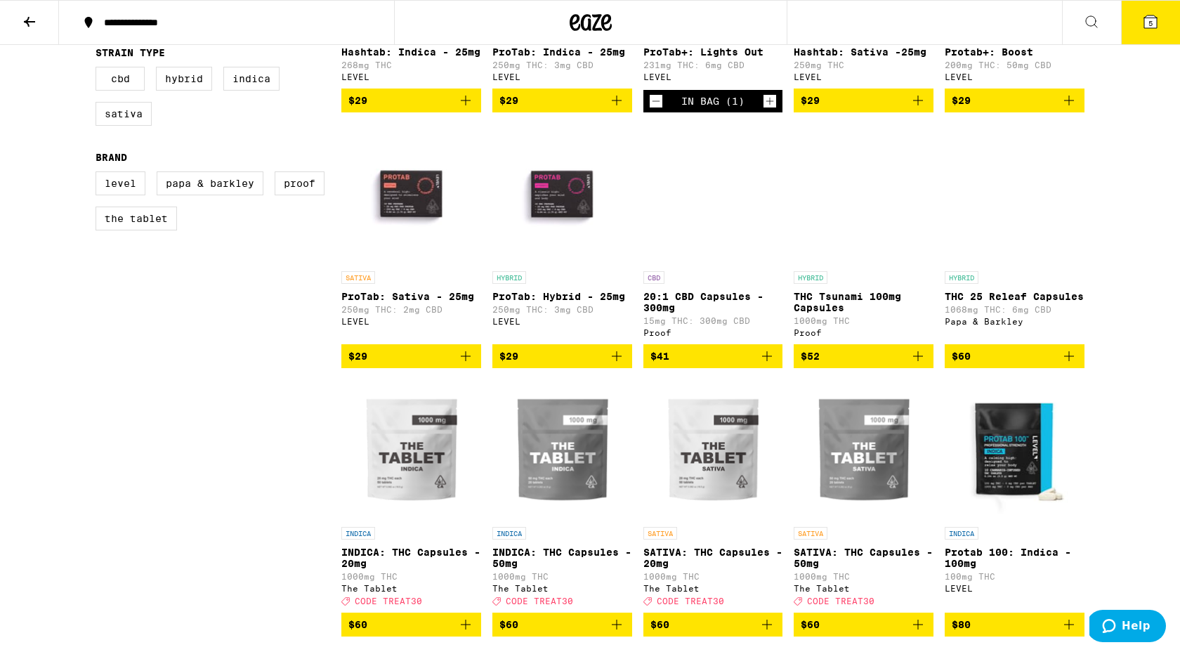
scroll to position [320, 0]
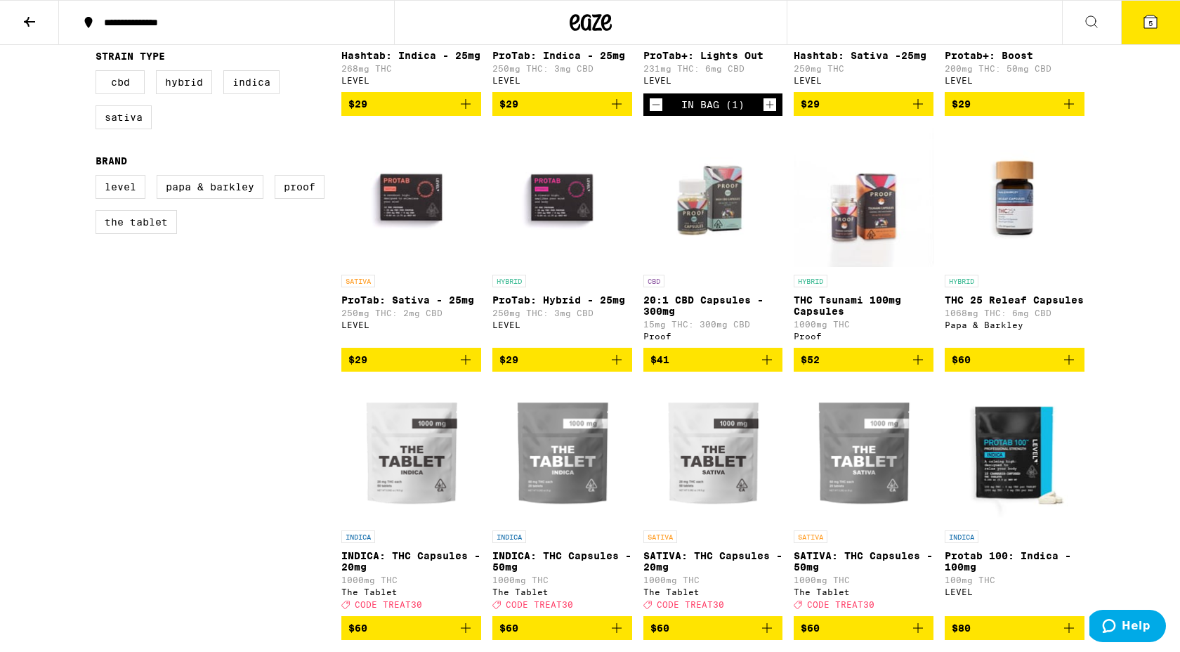
click at [1020, 251] on img "Open page for THC 25 Releaf Capsules from Papa & Barkley" at bounding box center [1014, 197] width 140 height 140
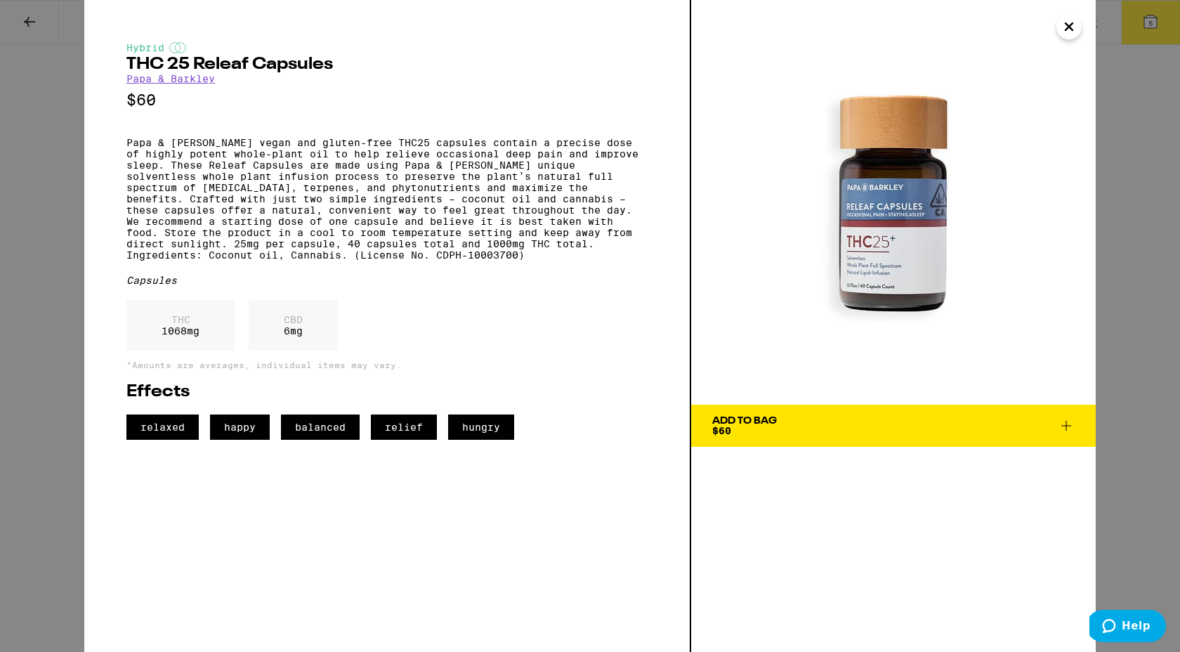
click at [1067, 429] on icon at bounding box center [1065, 425] width 17 height 17
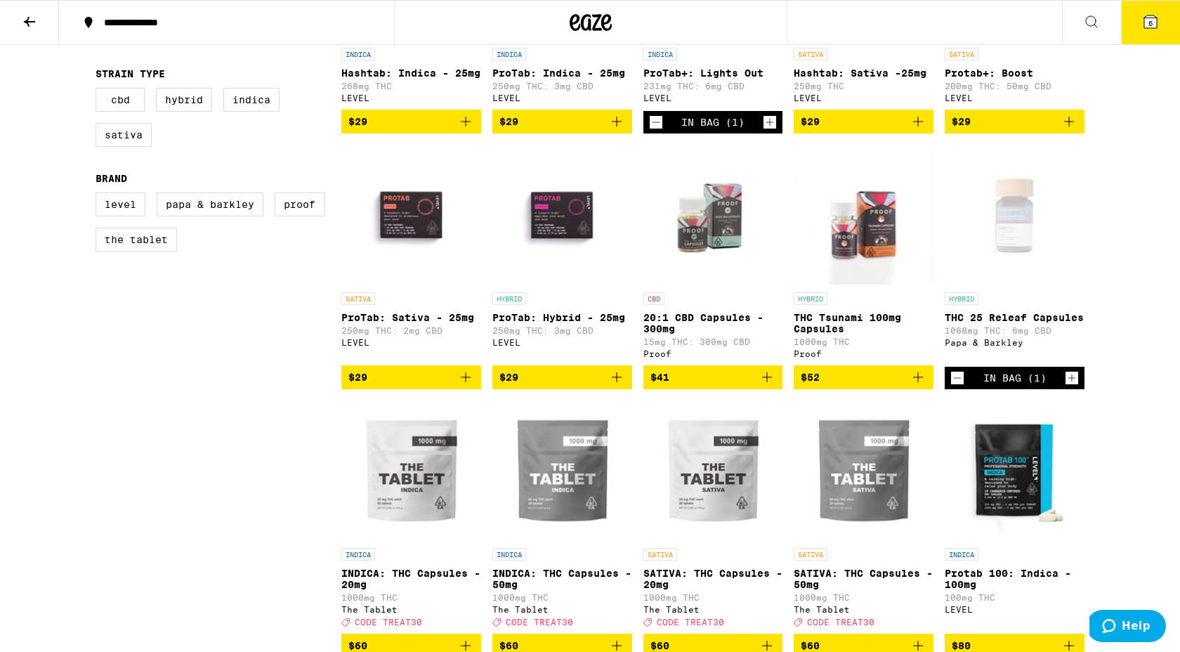
scroll to position [294, 0]
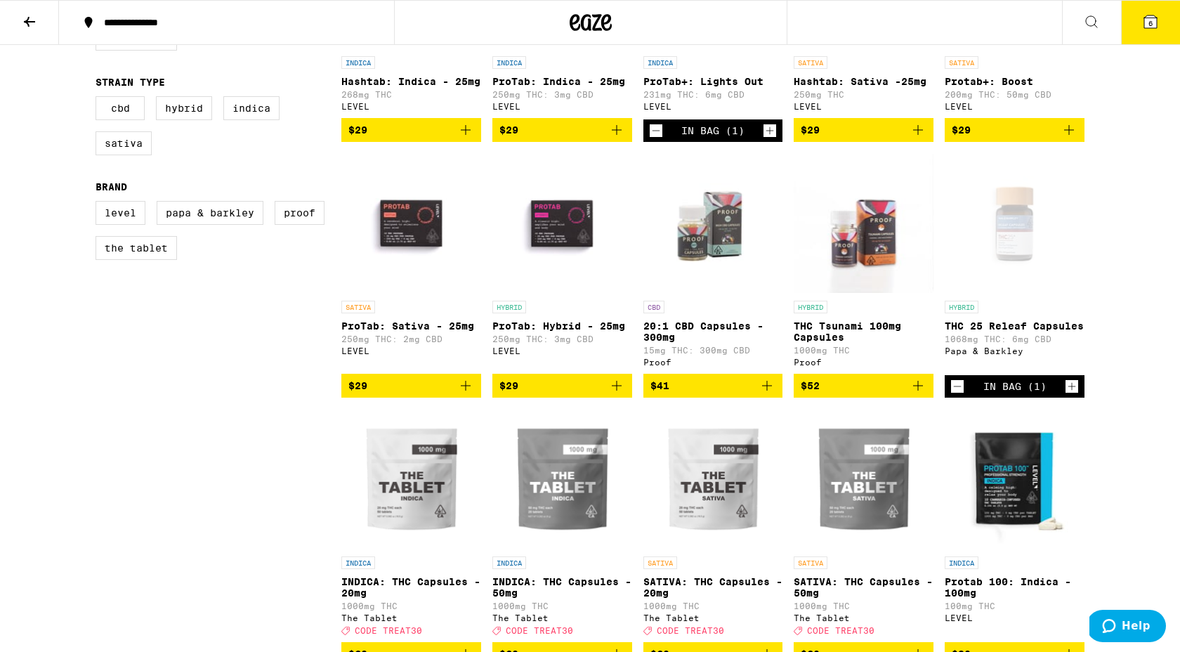
click at [852, 238] on img "Open page for THC Tsunami 100mg Capsules from Proof" at bounding box center [863, 223] width 140 height 140
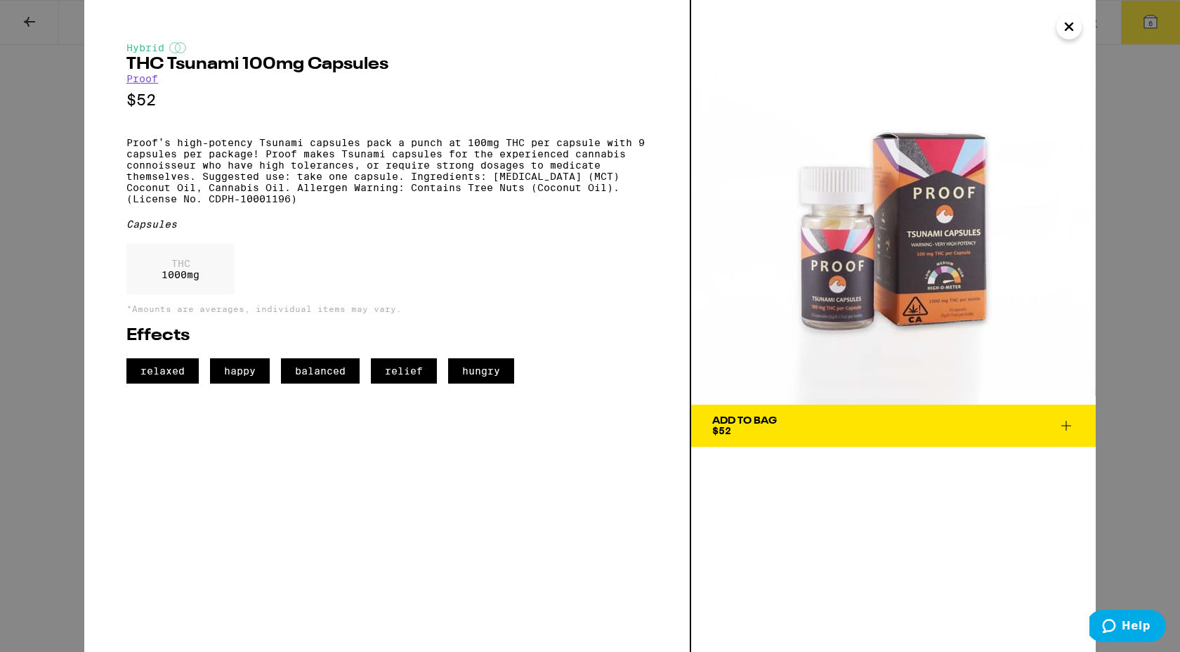
click at [1075, 25] on icon "Close" at bounding box center [1068, 26] width 17 height 21
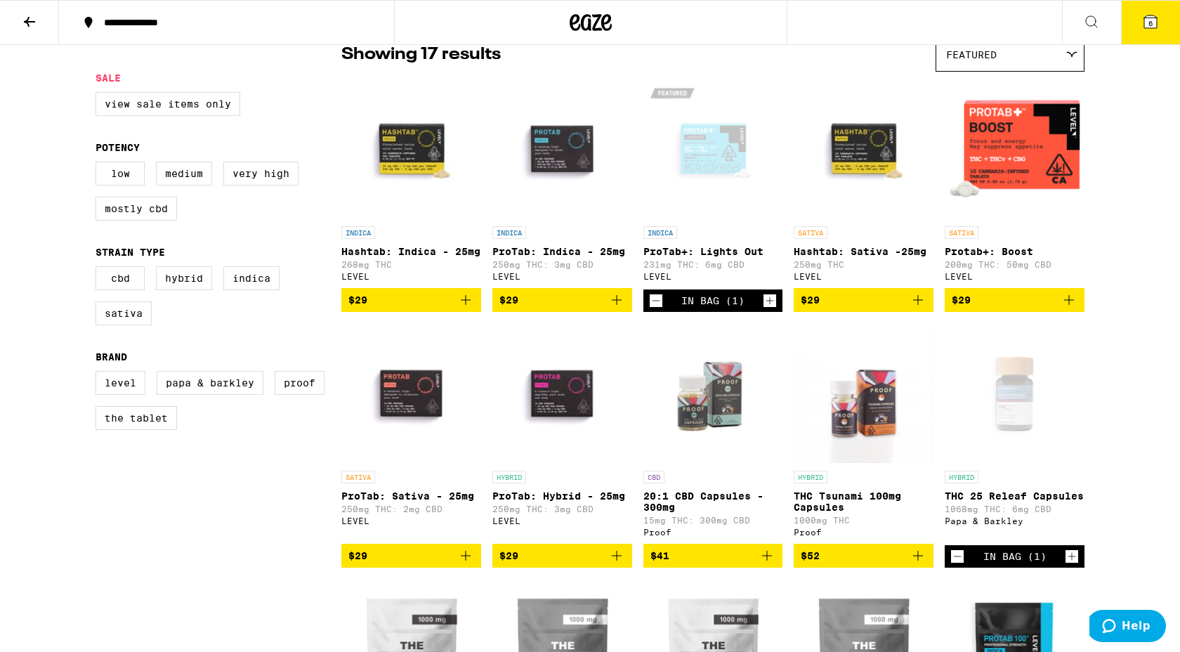
scroll to position [119, 0]
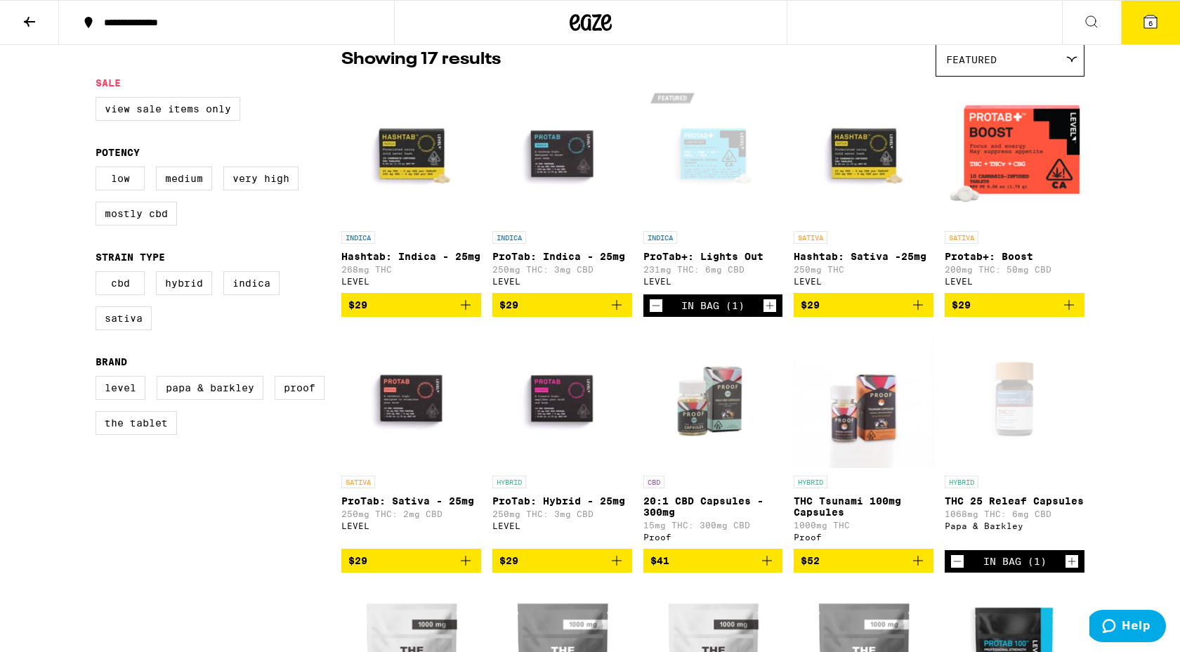
click at [1072, 313] on icon "Add to bag" at bounding box center [1068, 304] width 17 height 17
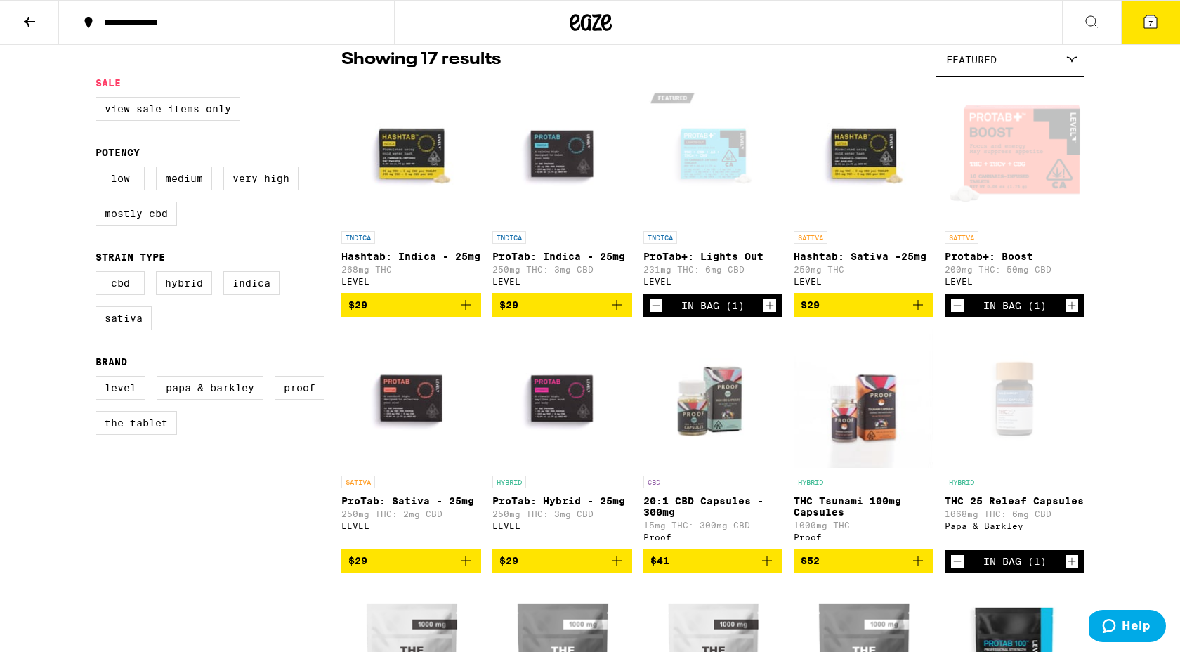
click at [1133, 27] on button "7" at bounding box center [1150, 23] width 59 height 44
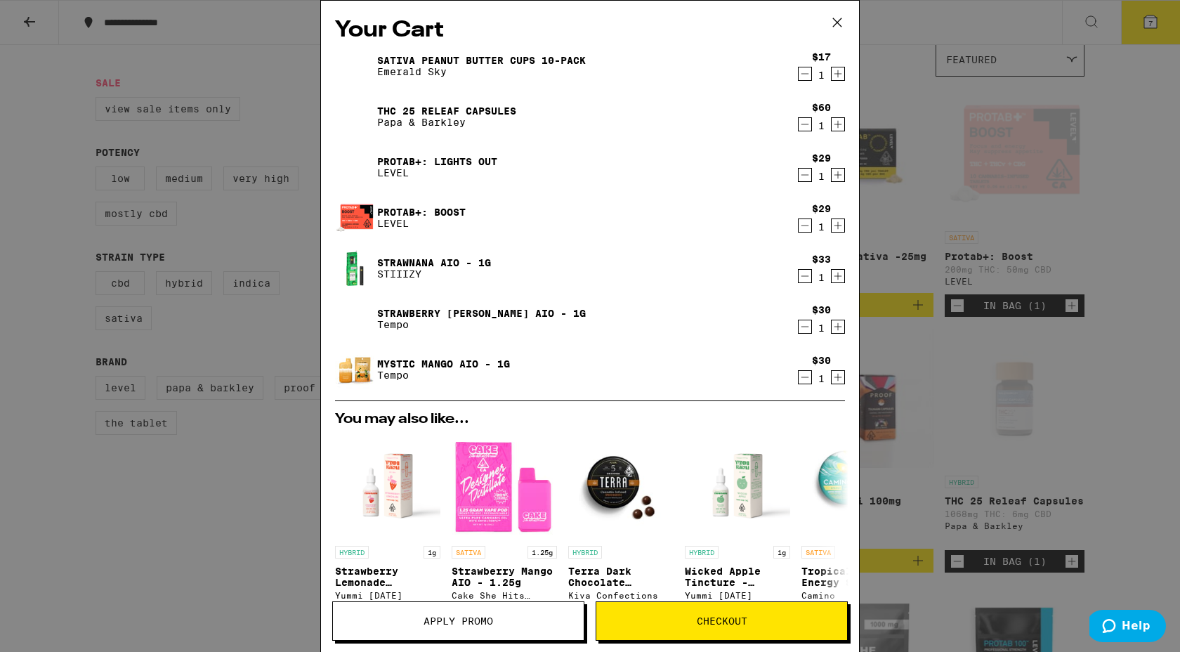
click at [806, 377] on icon "Decrement" at bounding box center [804, 377] width 13 height 17
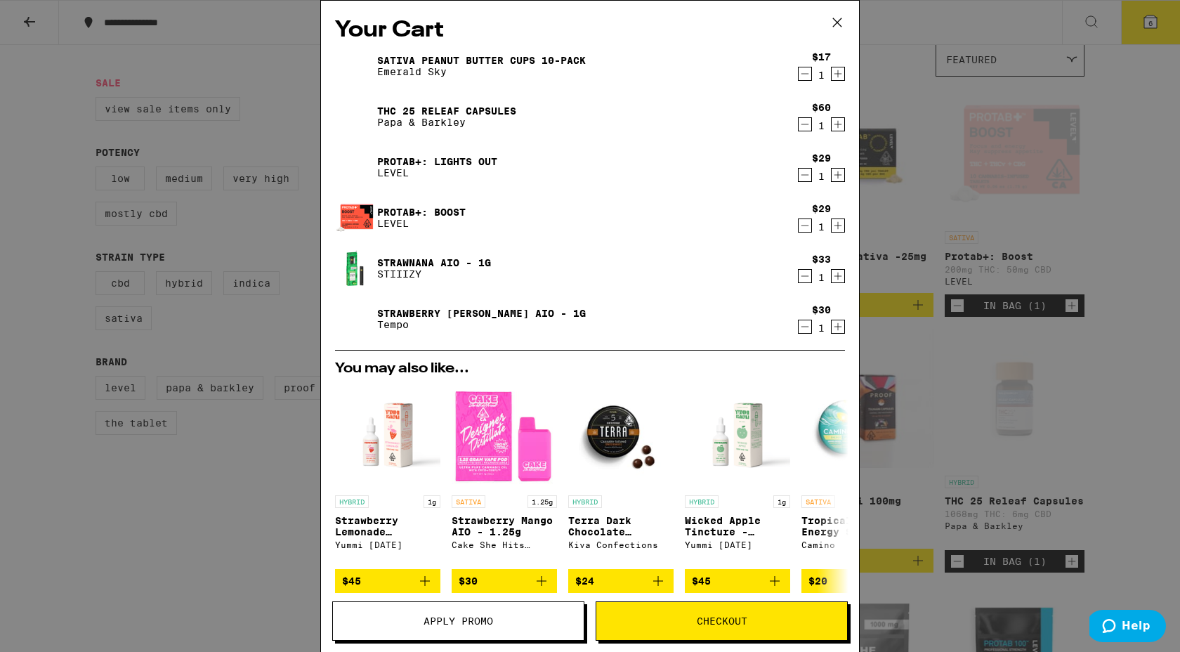
click at [805, 279] on icon "Decrement" at bounding box center [804, 276] width 13 height 17
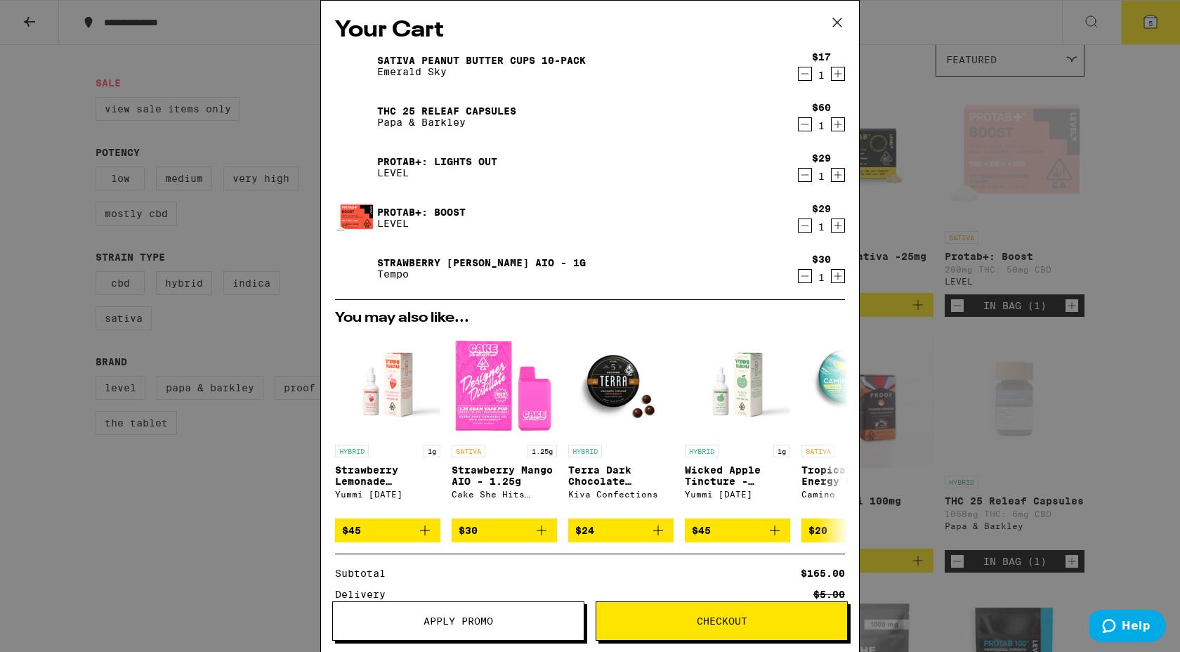
click at [805, 121] on icon "Decrement" at bounding box center [804, 124] width 13 height 17
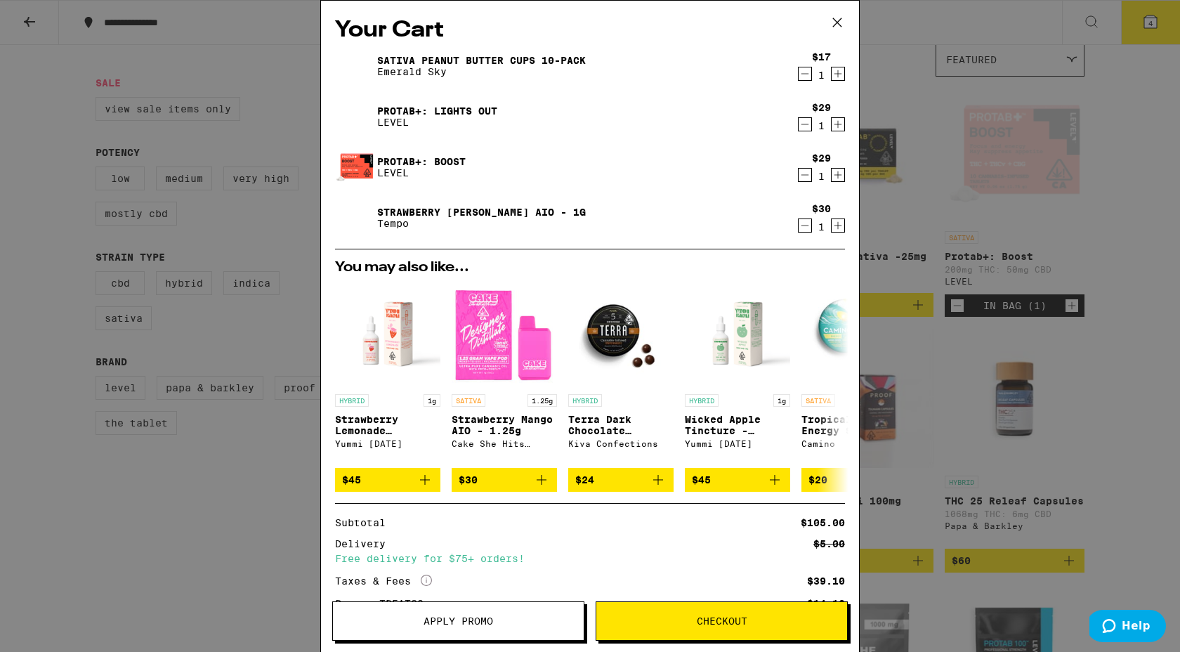
click at [802, 123] on icon "Decrement" at bounding box center [804, 124] width 13 height 17
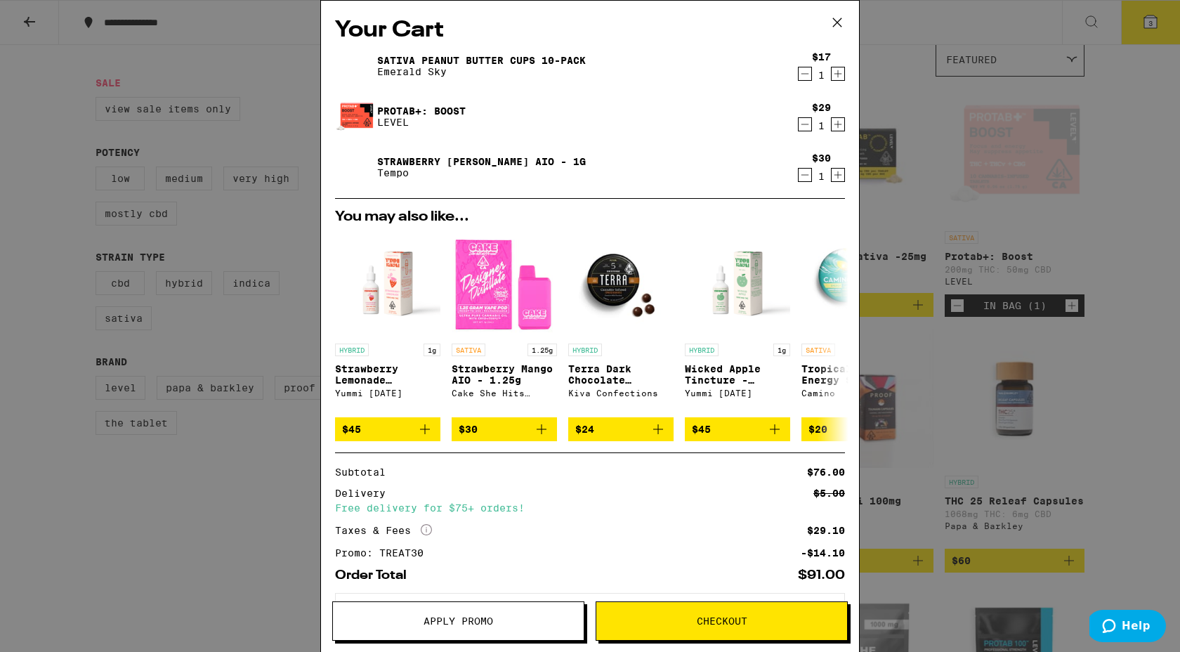
click at [805, 77] on icon "Decrement" at bounding box center [804, 73] width 13 height 17
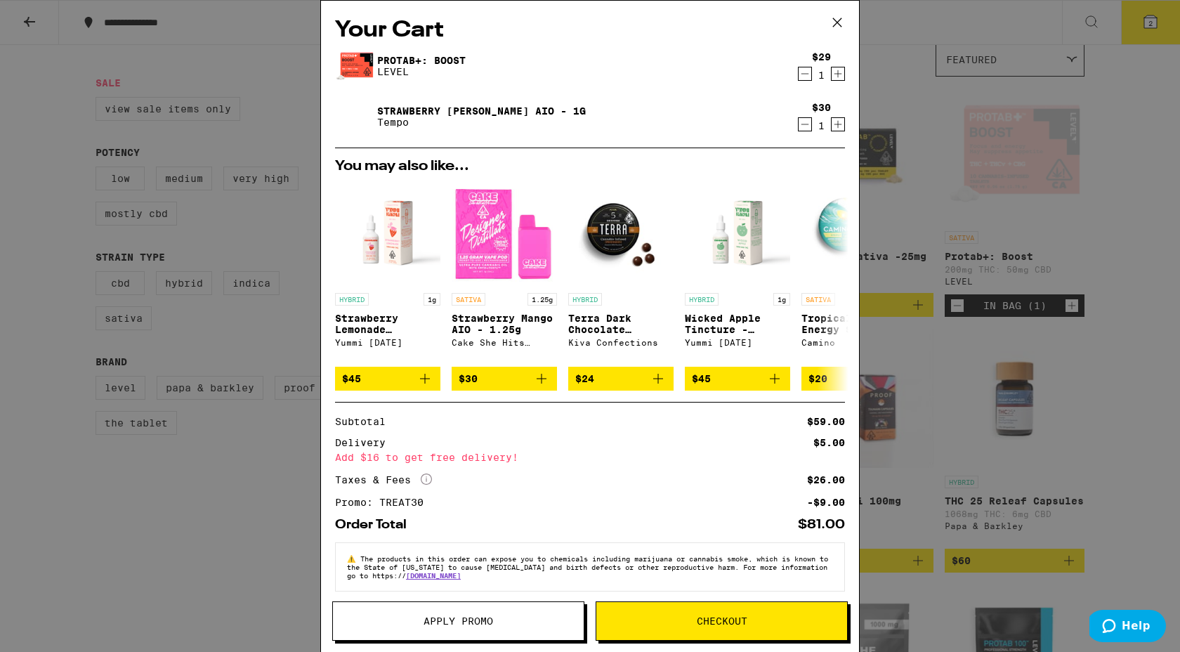
click at [839, 24] on icon at bounding box center [837, 22] width 8 height 8
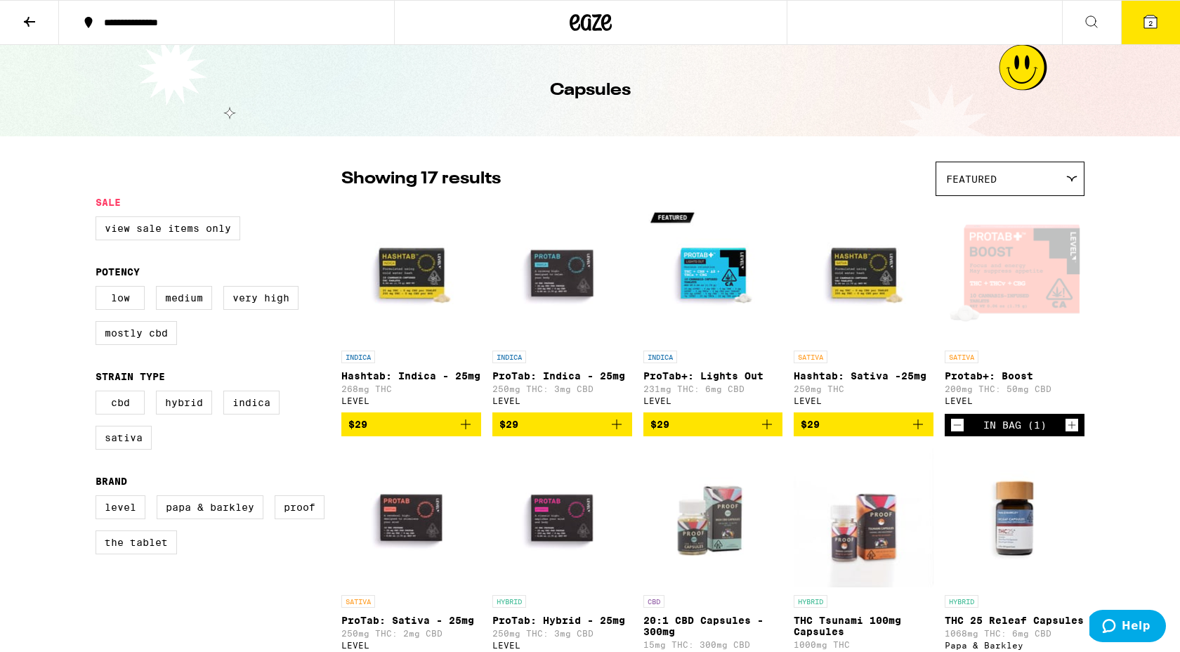
click at [32, 16] on icon at bounding box center [29, 21] width 17 height 17
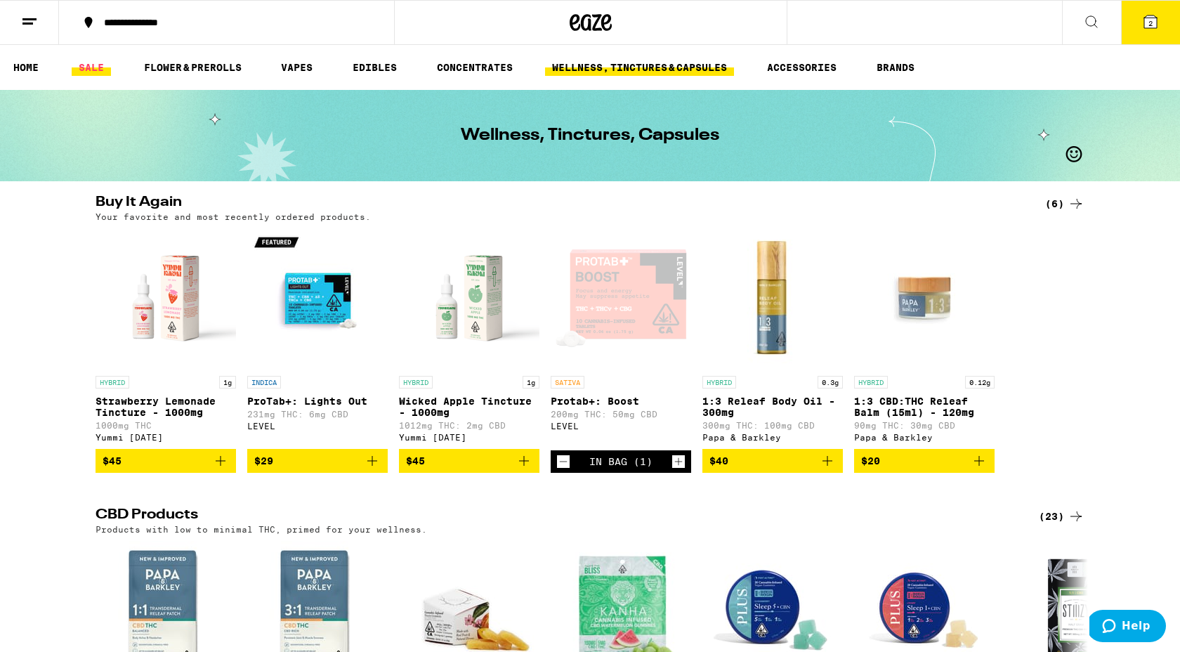
click at [89, 72] on link "SALE" at bounding box center [91, 67] width 39 height 17
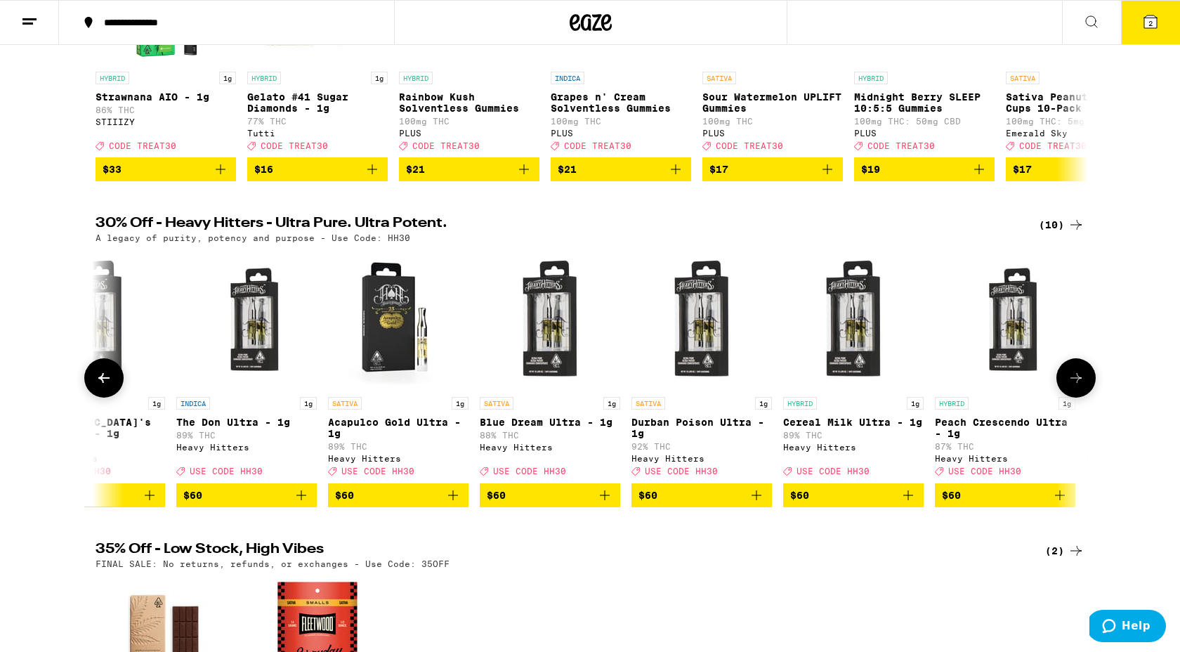
scroll to position [0, 528]
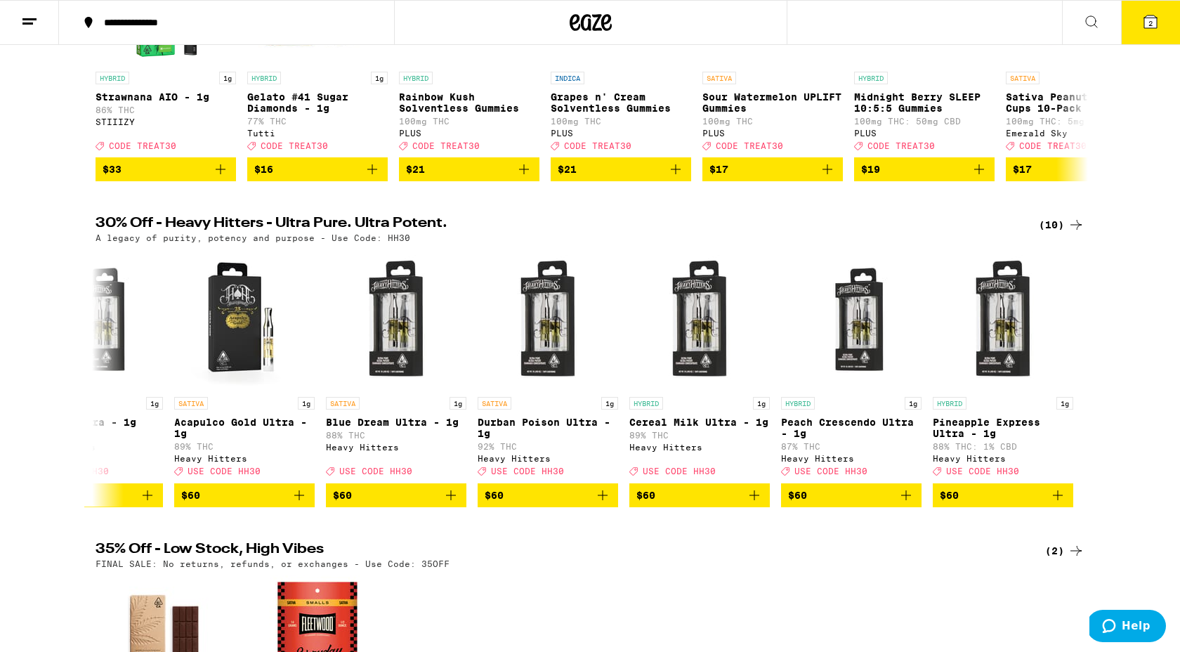
click at [1055, 233] on div "(10)" at bounding box center [1062, 224] width 46 height 17
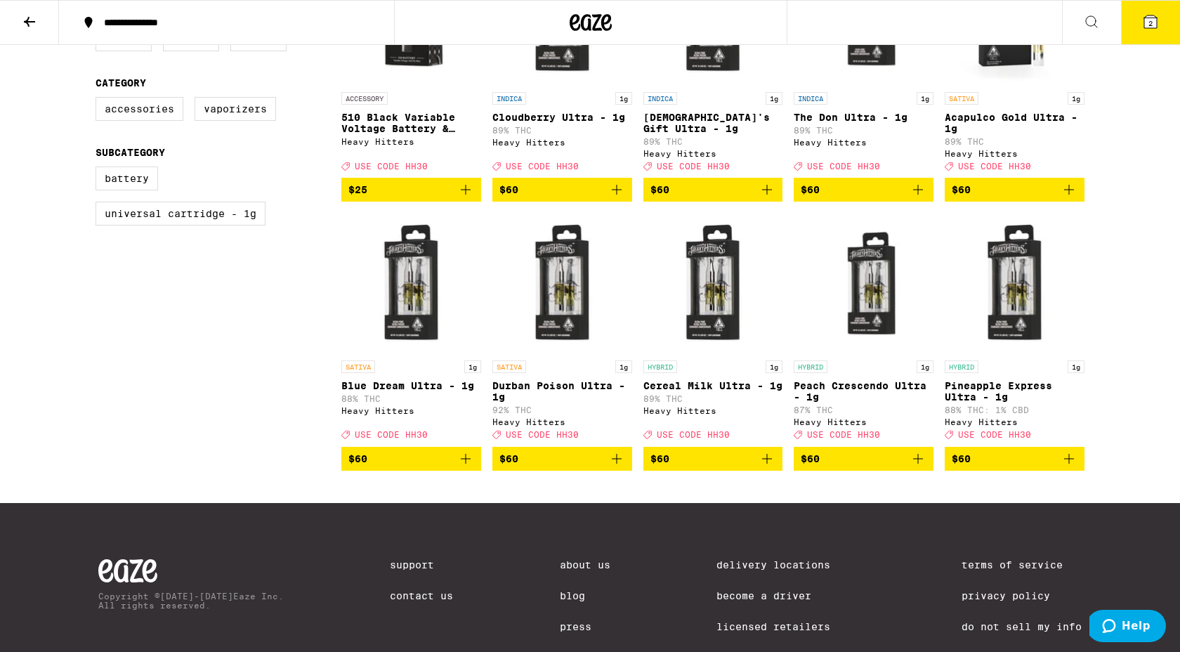
scroll to position [356, 0]
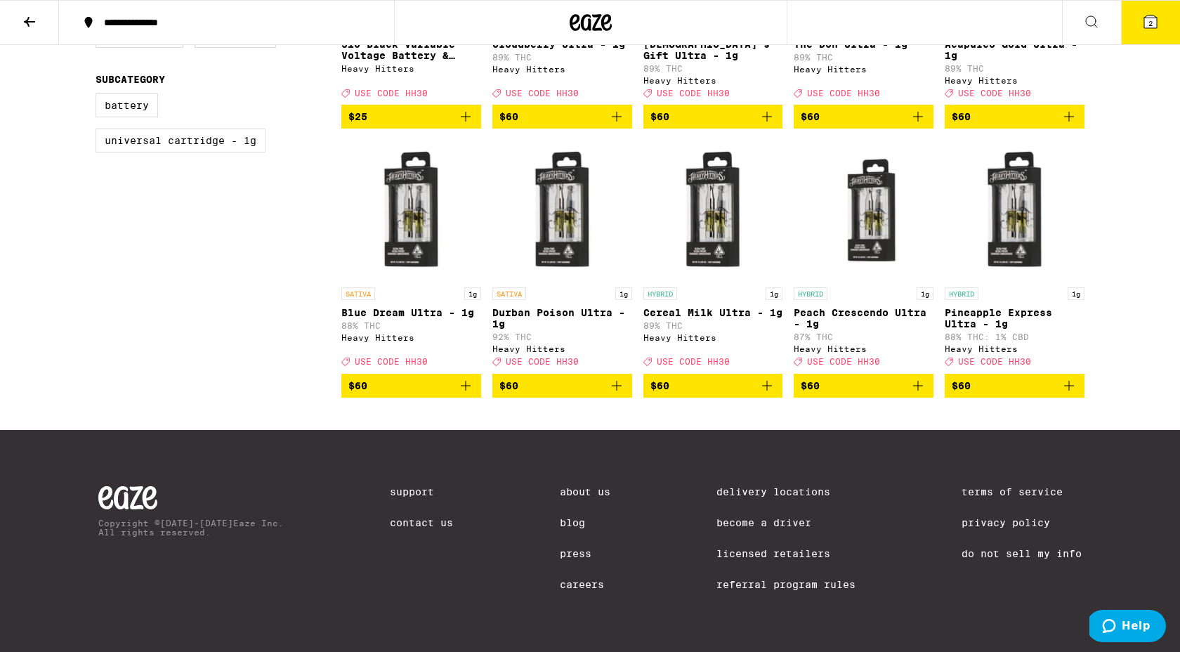
click at [51, 30] on button at bounding box center [29, 23] width 59 height 44
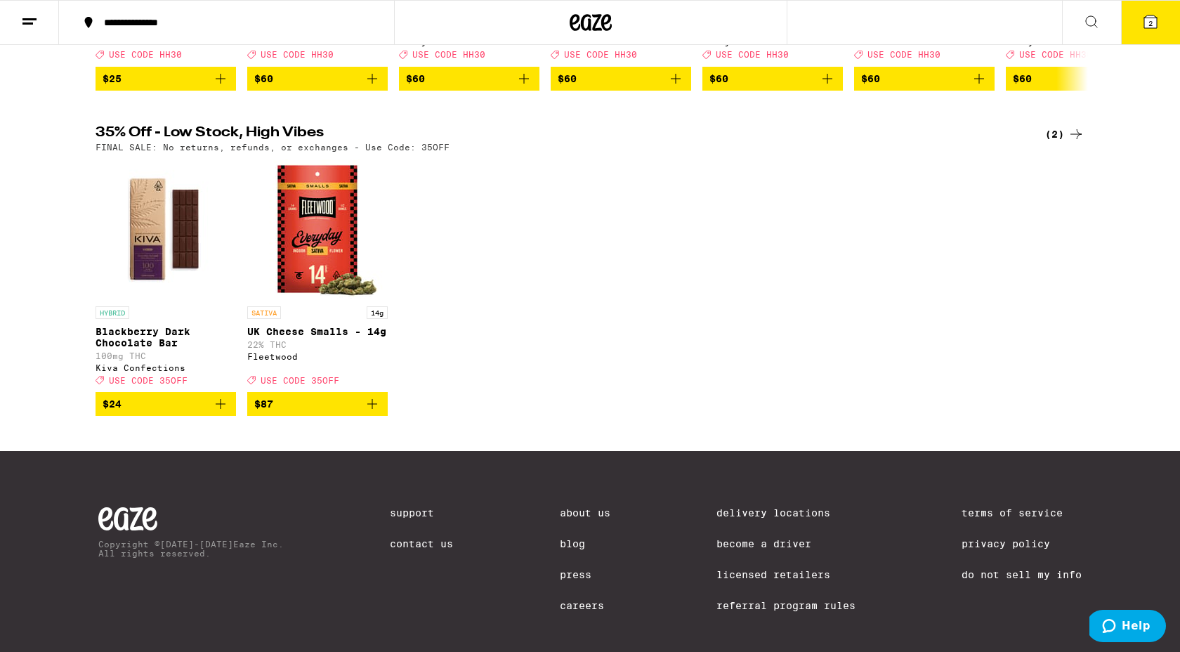
scroll to position [729, 0]
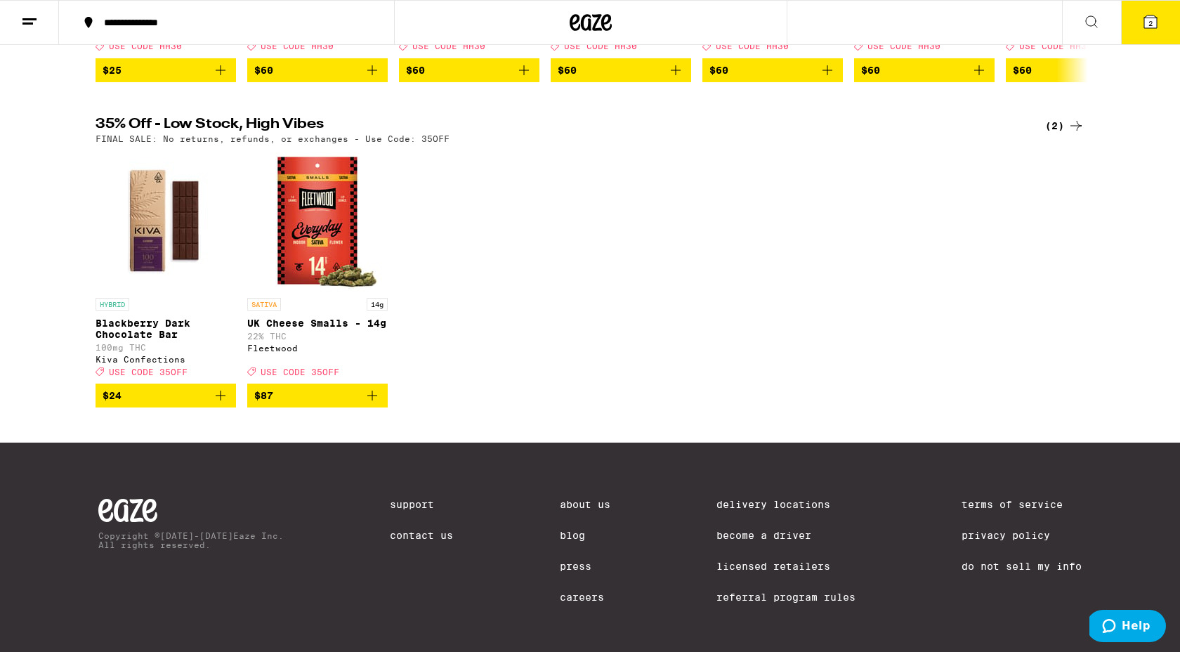
click at [221, 404] on icon "Add to bag" at bounding box center [220, 395] width 17 height 17
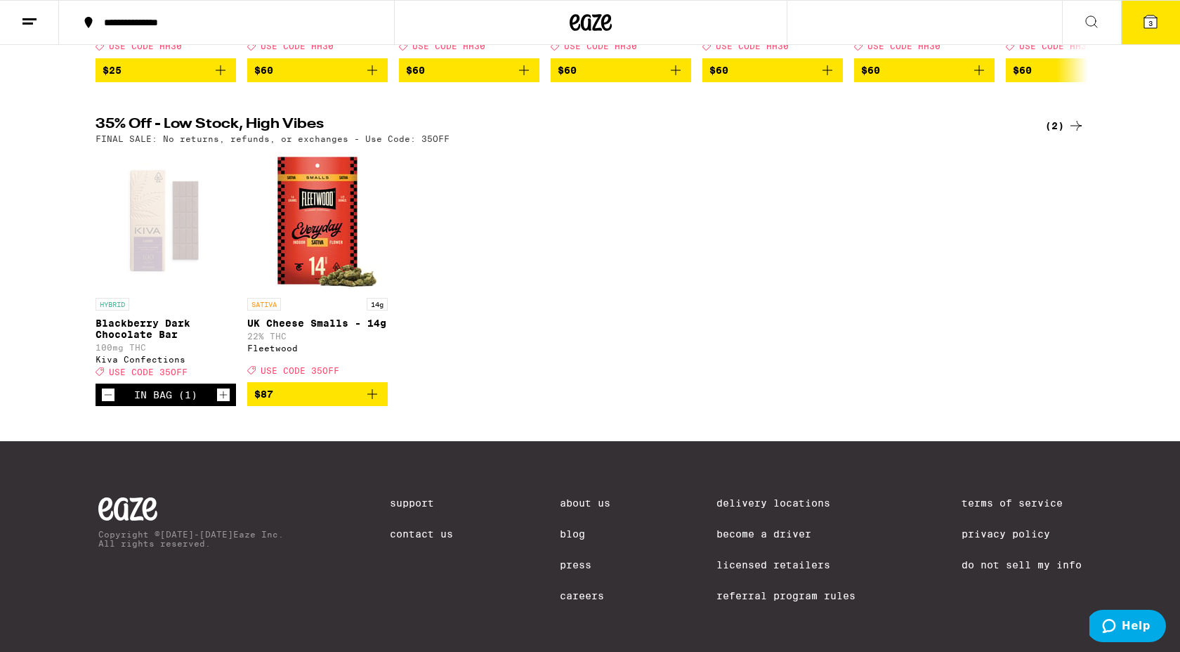
click at [1142, 26] on icon at bounding box center [1150, 21] width 17 height 17
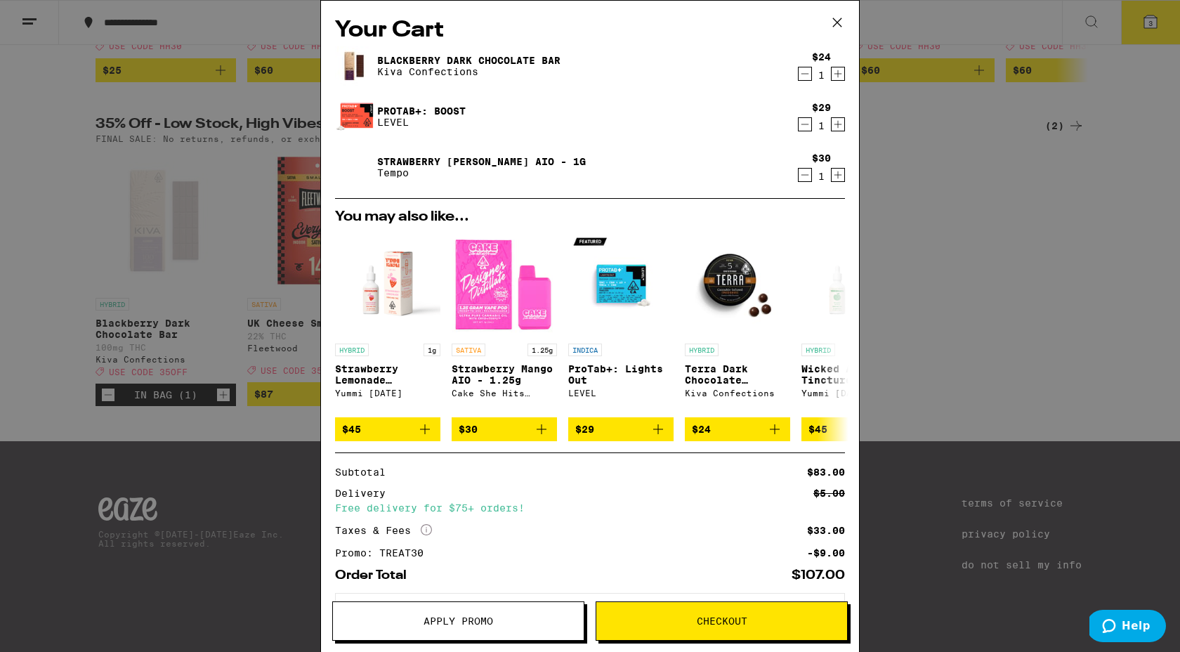
click at [435, 618] on span "Apply Promo" at bounding box center [458, 621] width 70 height 10
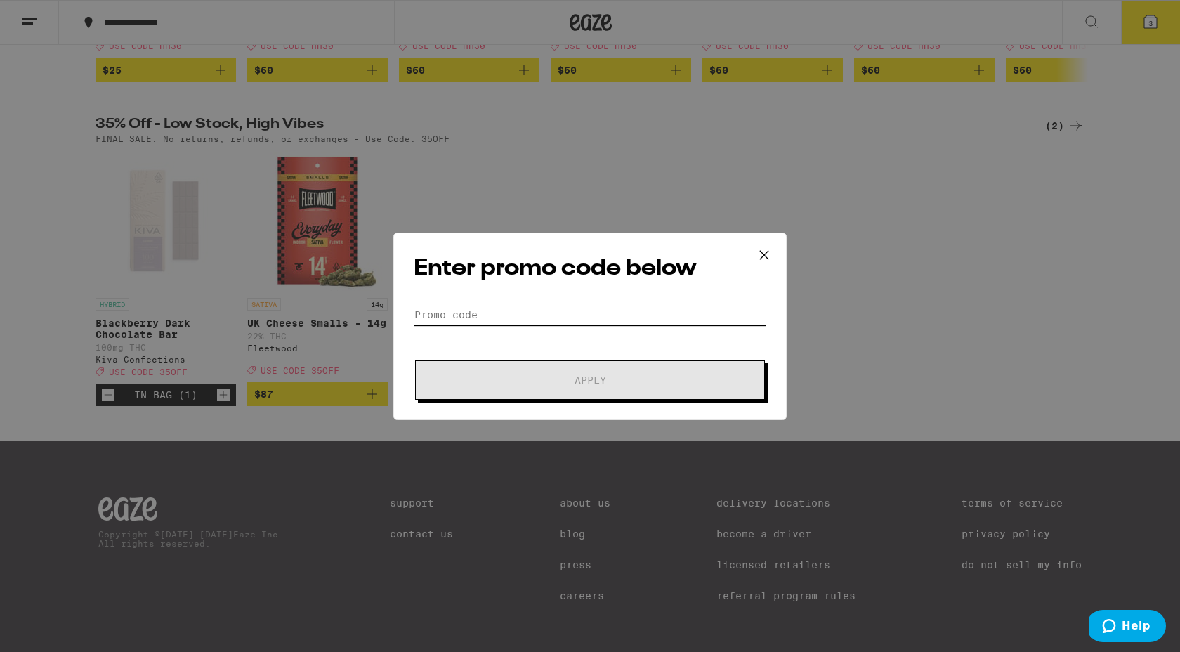
click at [462, 308] on input "Promo Code" at bounding box center [590, 314] width 352 height 21
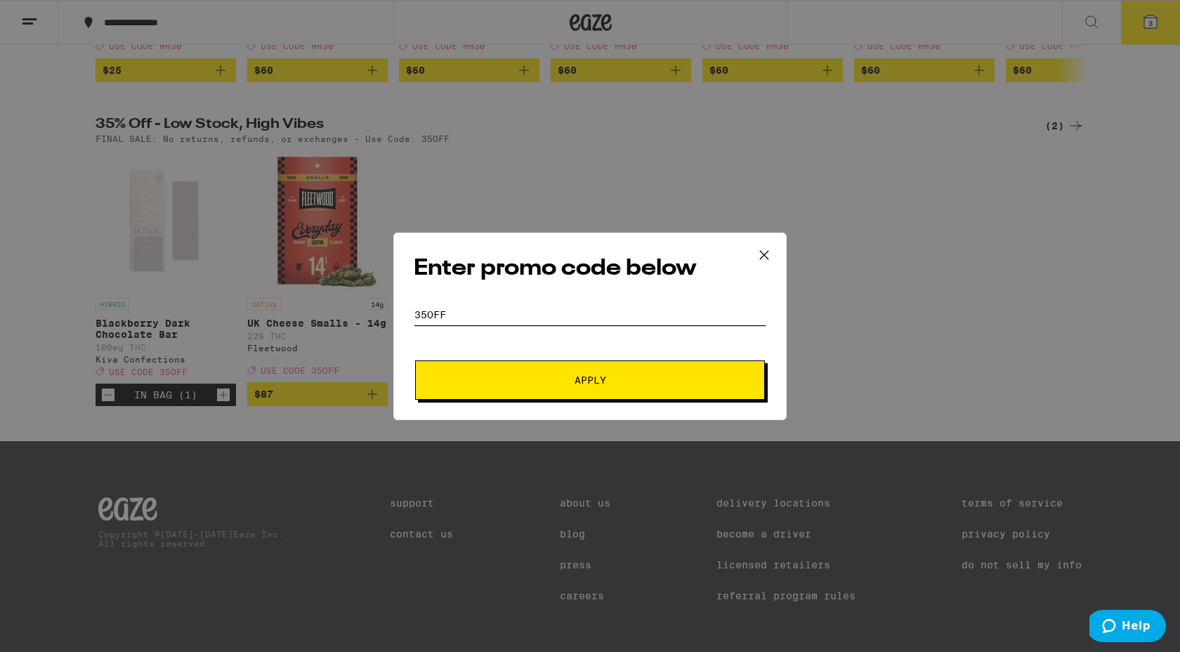
type input "35off"
click at [499, 369] on button "Apply" at bounding box center [590, 379] width 350 height 39
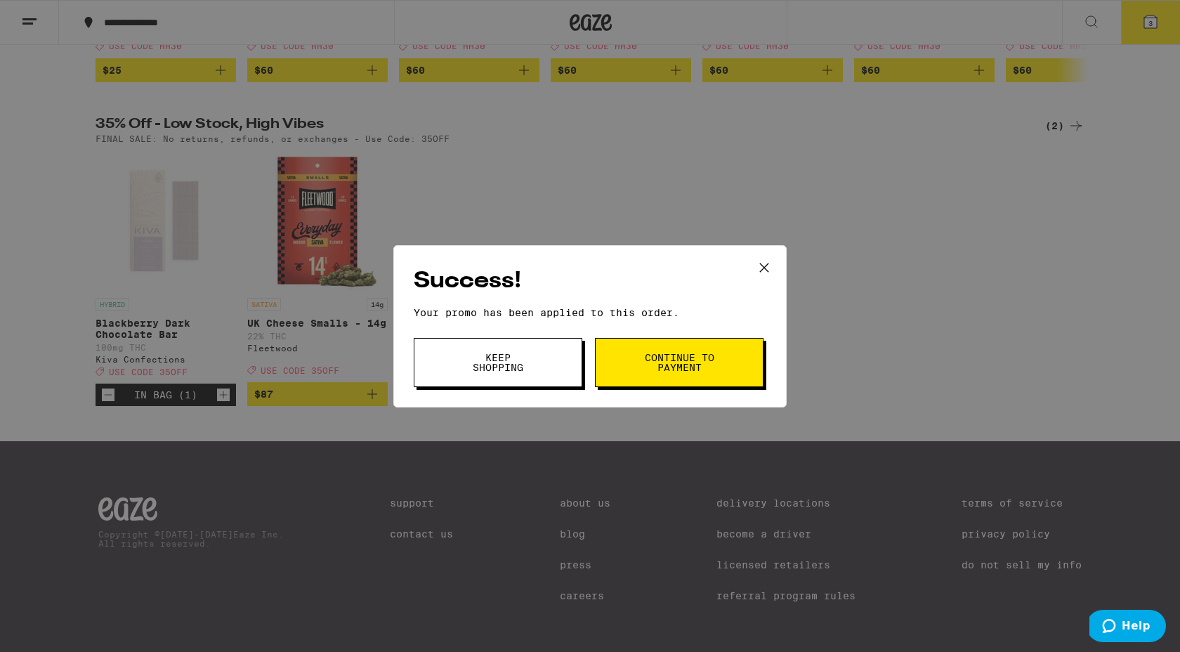
click at [499, 369] on span "Keep Shopping" at bounding box center [498, 362] width 72 height 20
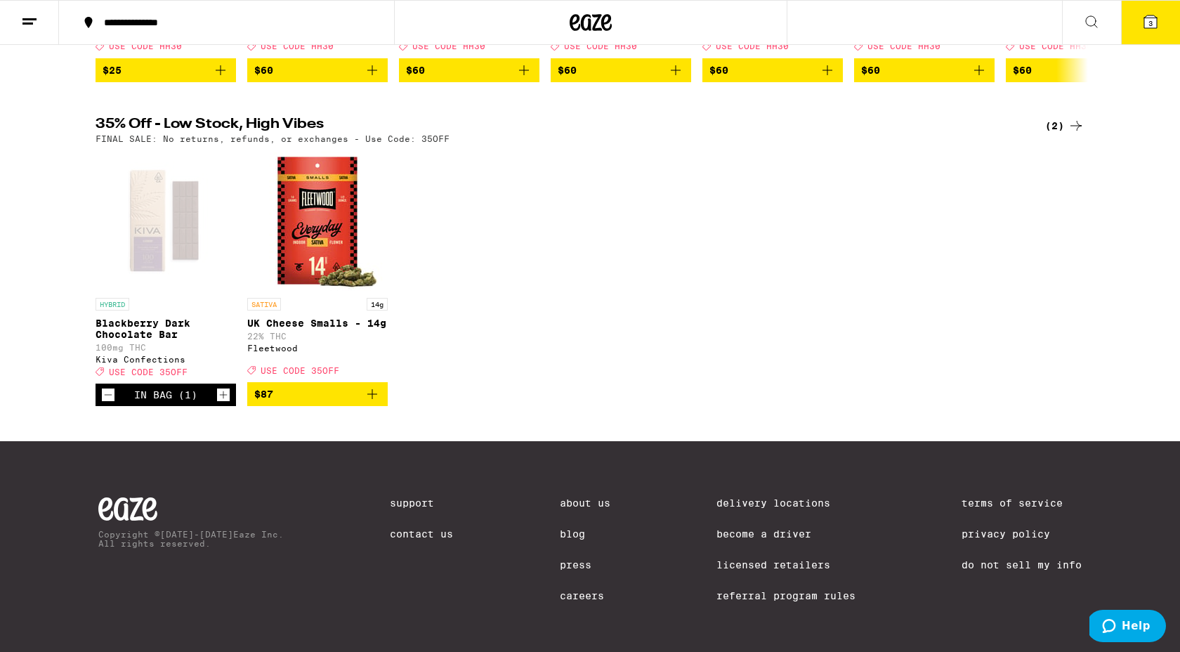
click at [1140, 30] on button "3" at bounding box center [1150, 23] width 59 height 44
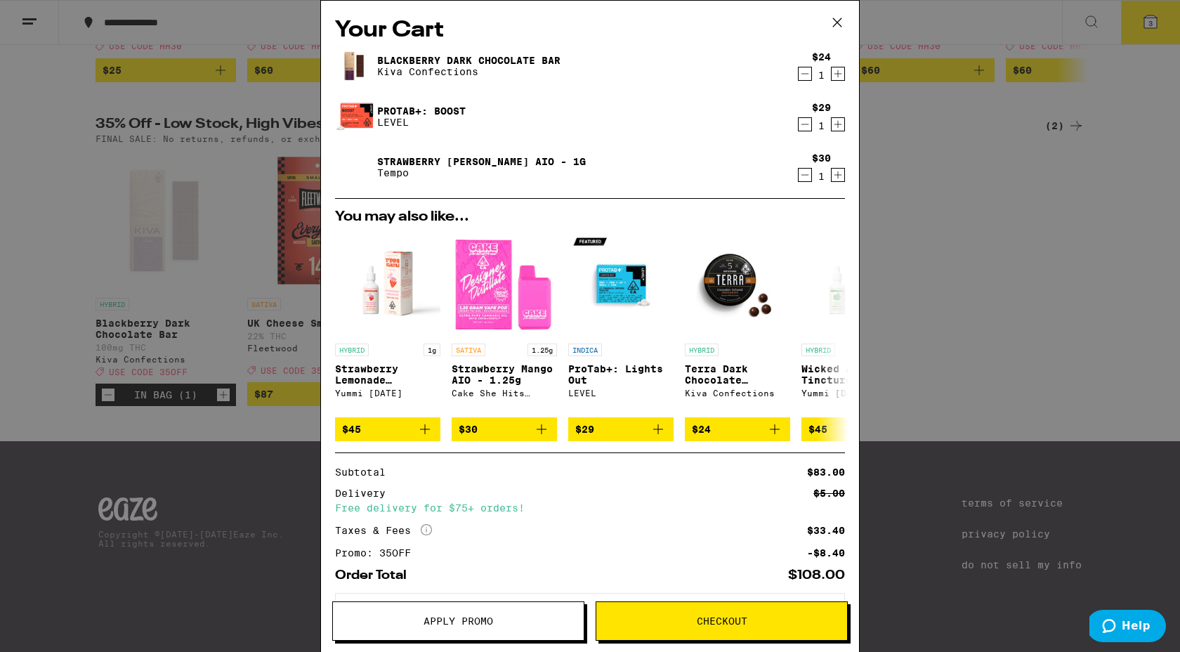
click at [804, 122] on icon "Decrement" at bounding box center [804, 124] width 13 height 17
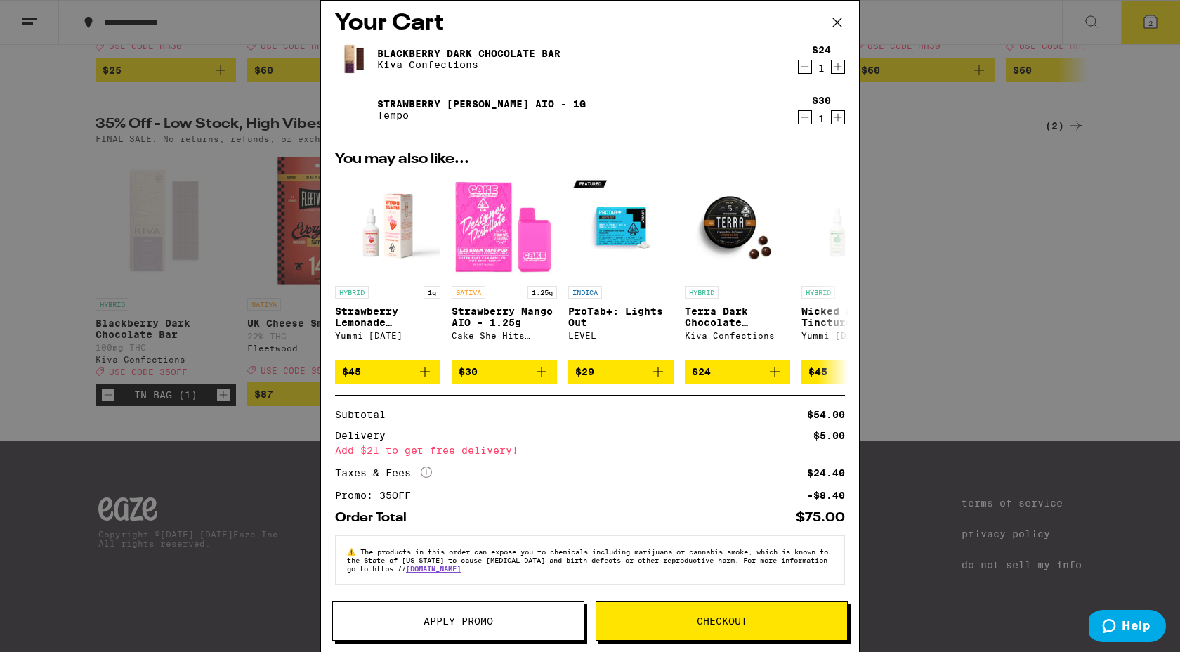
click at [836, 21] on icon at bounding box center [837, 22] width 8 height 8
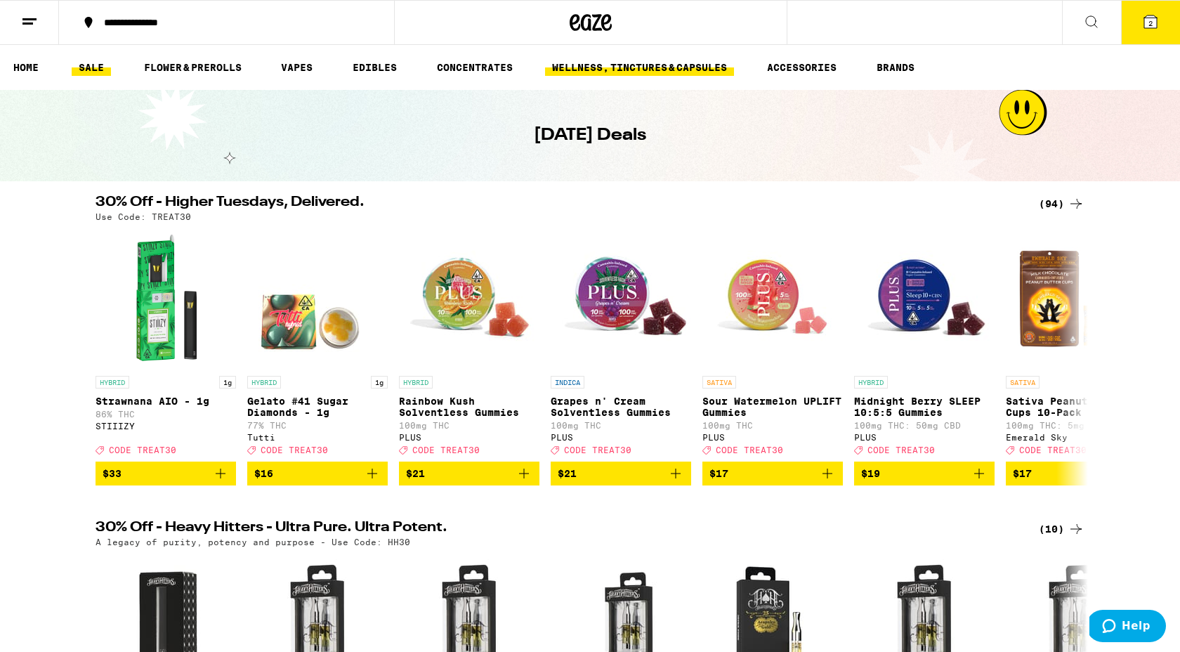
click at [581, 65] on link "WELLNESS, TINCTURES & CAPSULES" at bounding box center [639, 67] width 189 height 17
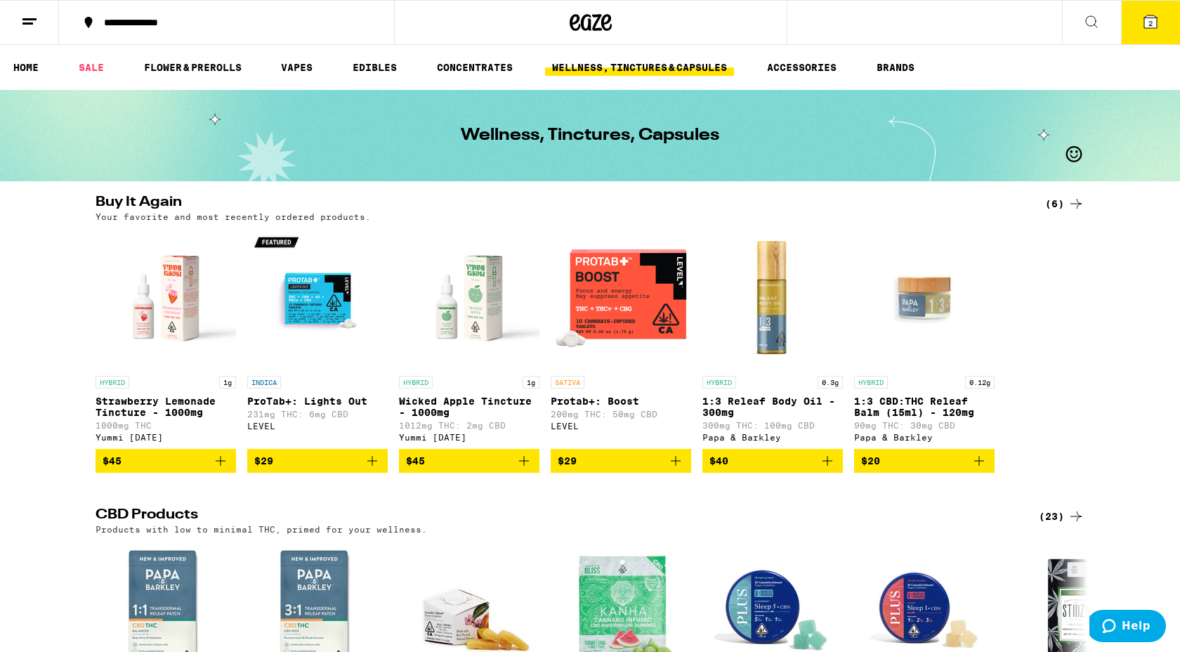
click at [678, 466] on icon "Add to bag" at bounding box center [675, 460] width 17 height 17
